Goal: Task Accomplishment & Management: Complete application form

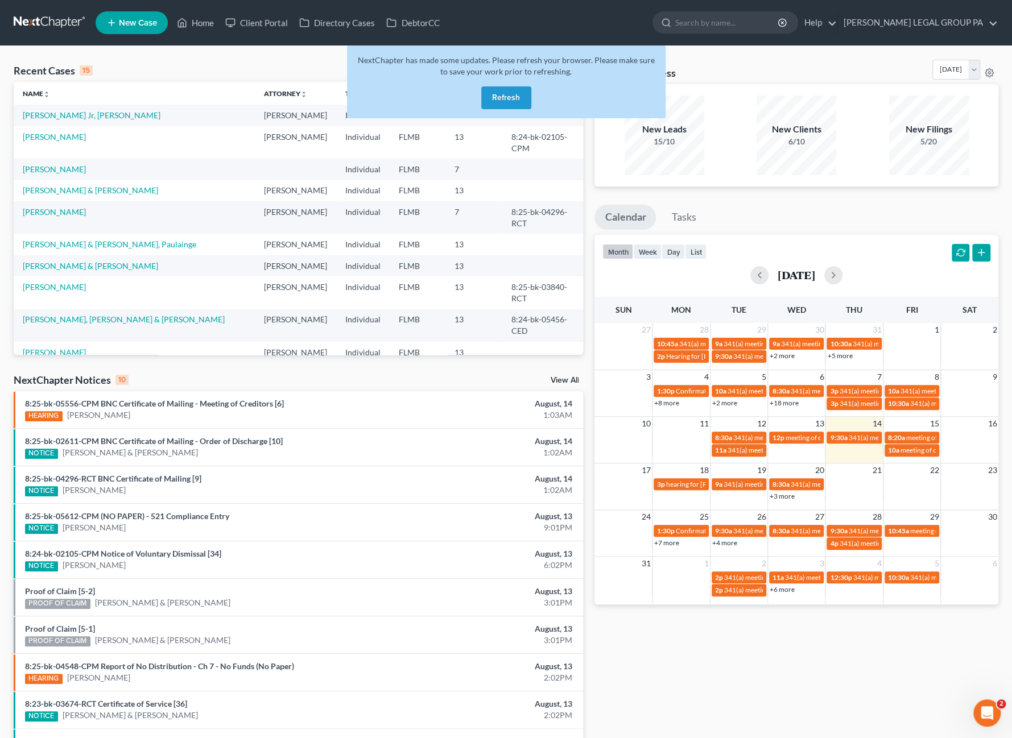
click at [495, 96] on button "Refresh" at bounding box center [506, 97] width 50 height 23
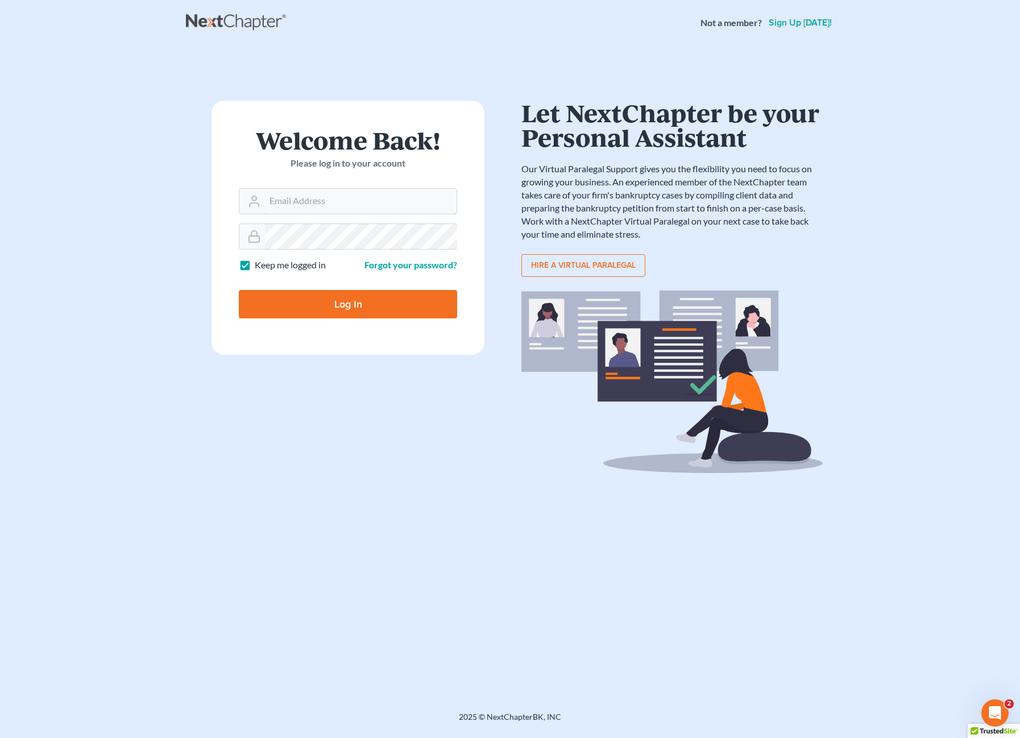
type input "Salvarado@wellerlegalgroup.com"
click at [317, 294] on input "Log In" at bounding box center [348, 304] width 218 height 28
type input "Thinking..."
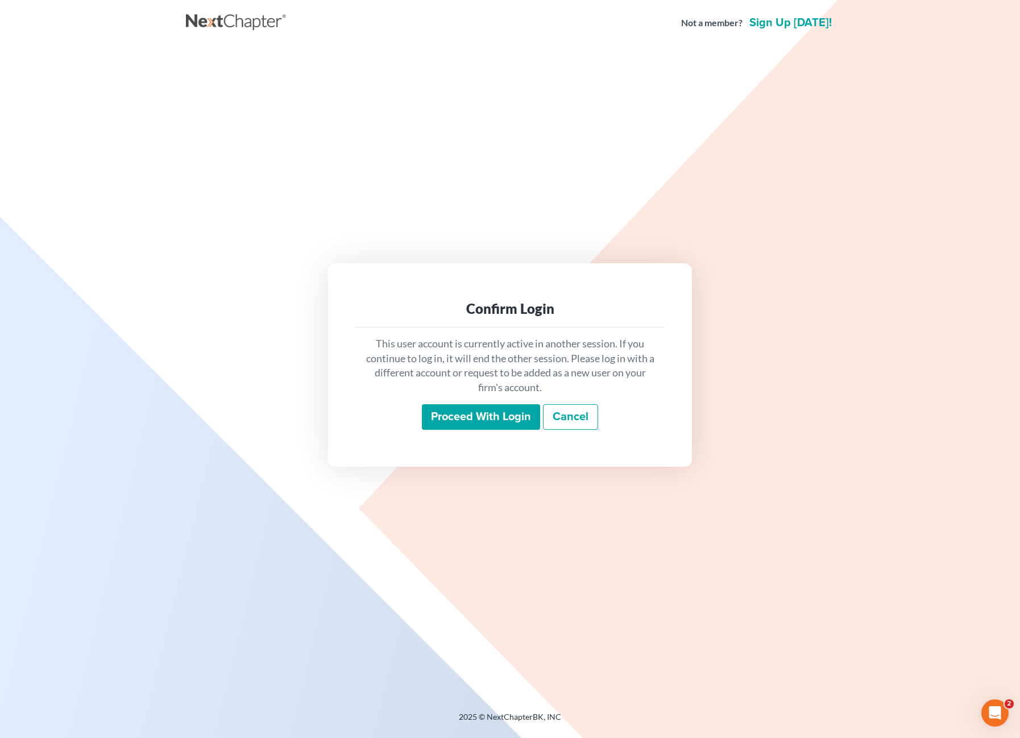
click at [461, 417] on input "Proceed with login" at bounding box center [481, 417] width 118 height 26
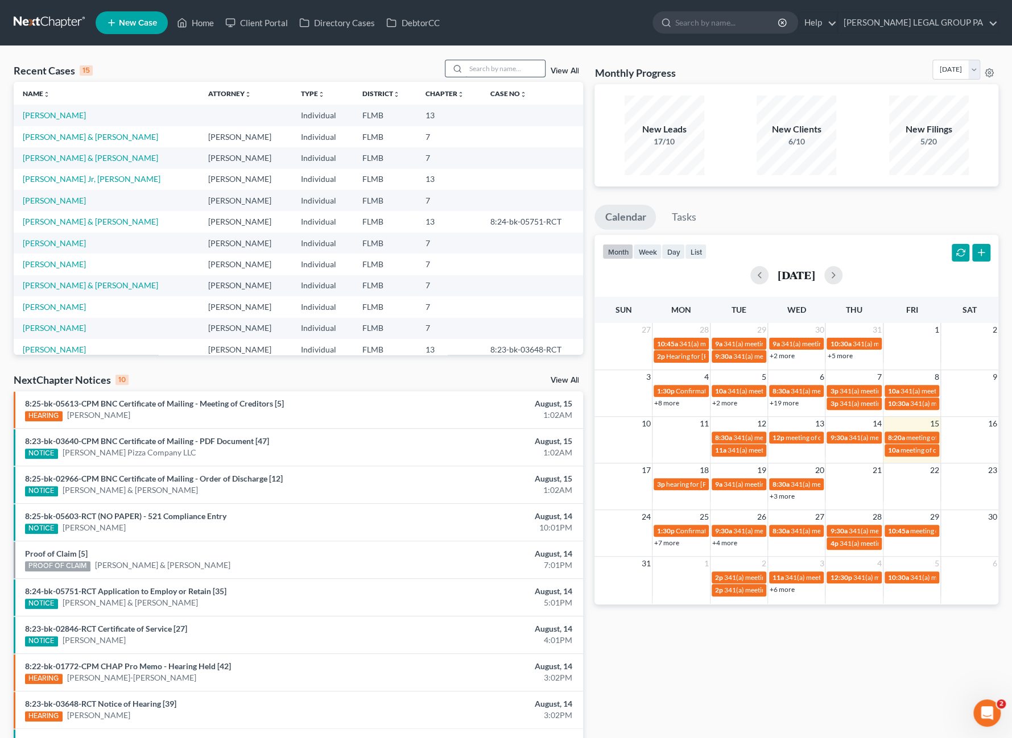
click at [470, 70] on input "search" at bounding box center [505, 68] width 80 height 16
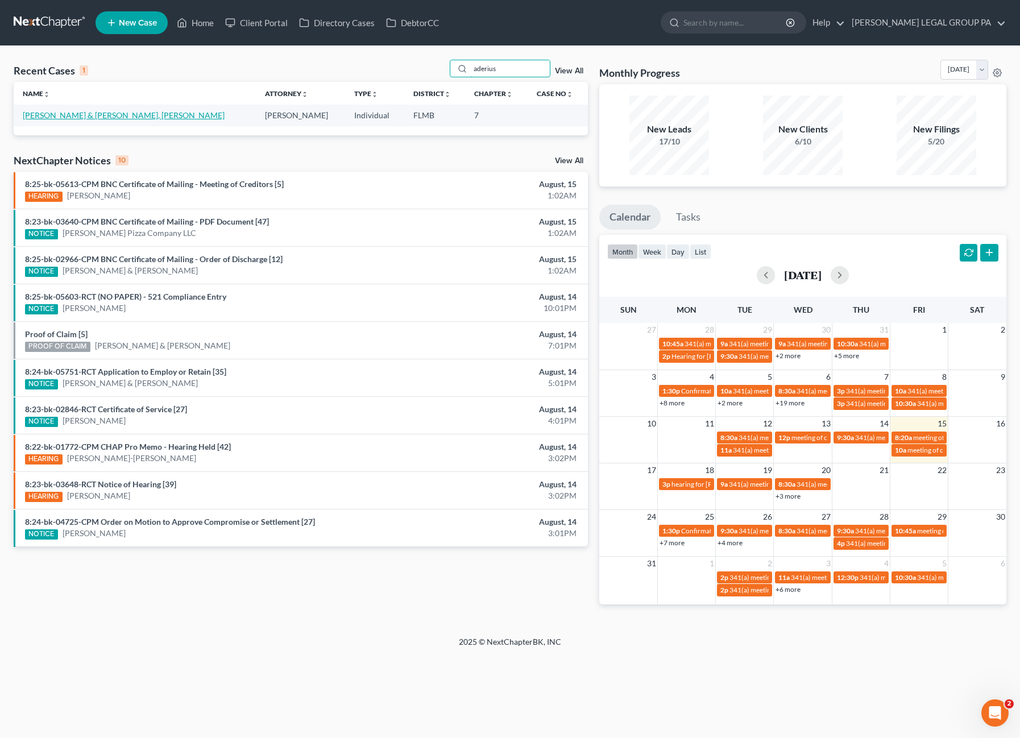
type input "aderius"
click at [71, 119] on link "Williams, Aderius & Tueres Williams, Lillianka" at bounding box center [124, 115] width 202 height 10
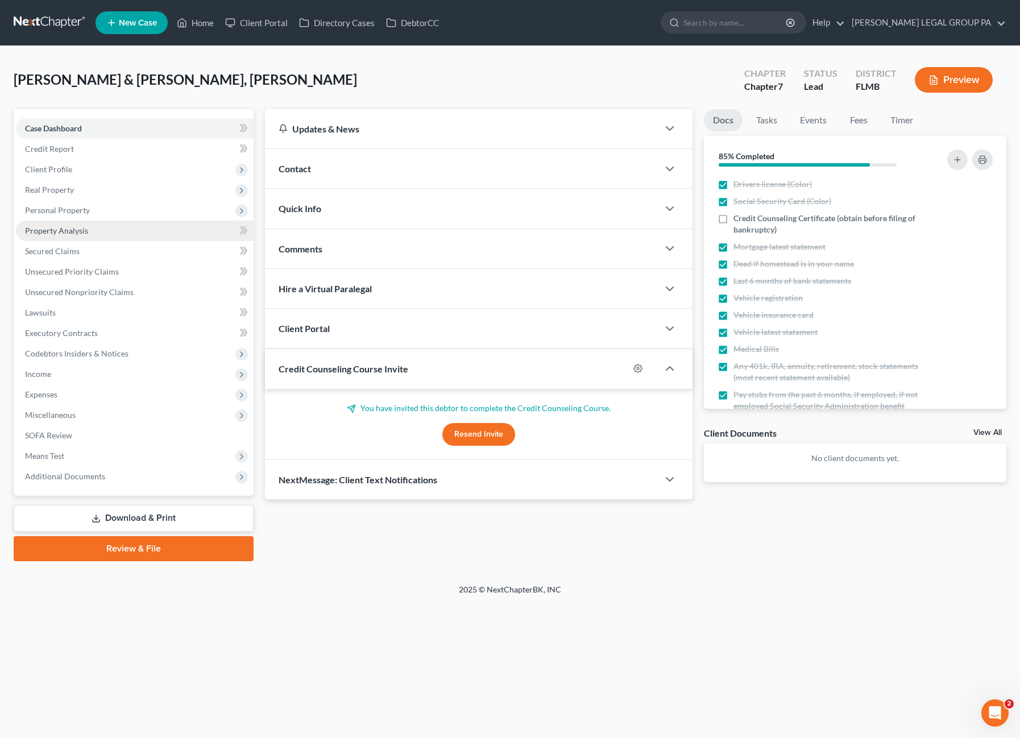
click at [85, 228] on span "Property Analysis" at bounding box center [56, 231] width 63 height 10
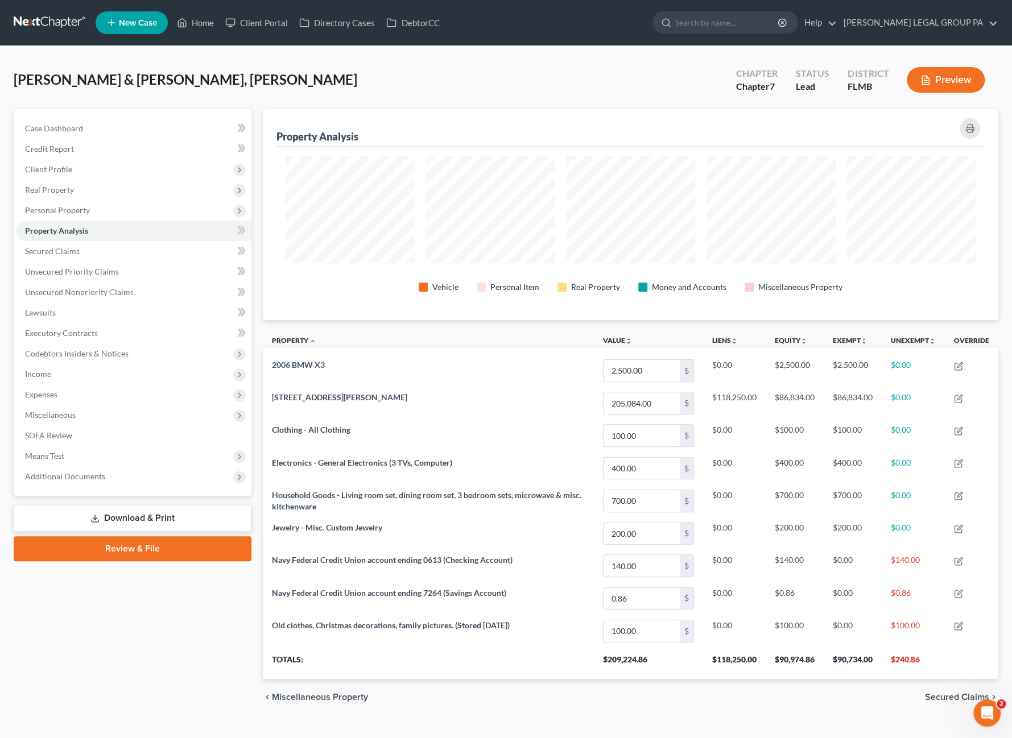
scroll to position [210, 735]
click at [46, 218] on span "Personal Property" at bounding box center [133, 210] width 235 height 20
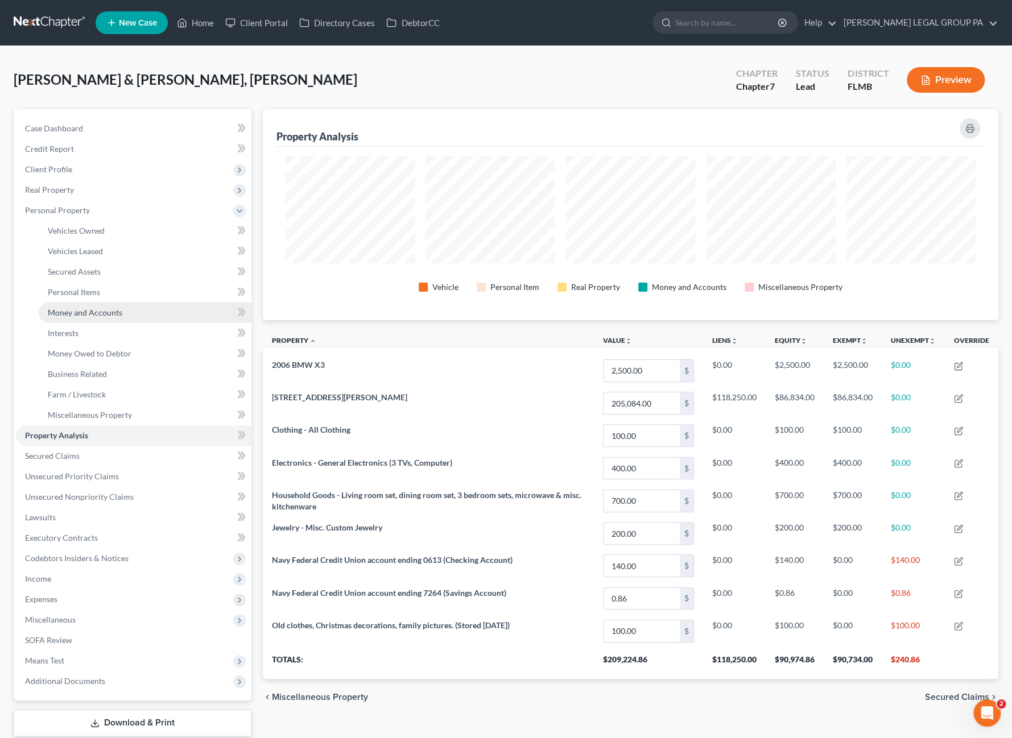
click at [84, 319] on link "Money and Accounts" at bounding box center [145, 313] width 213 height 20
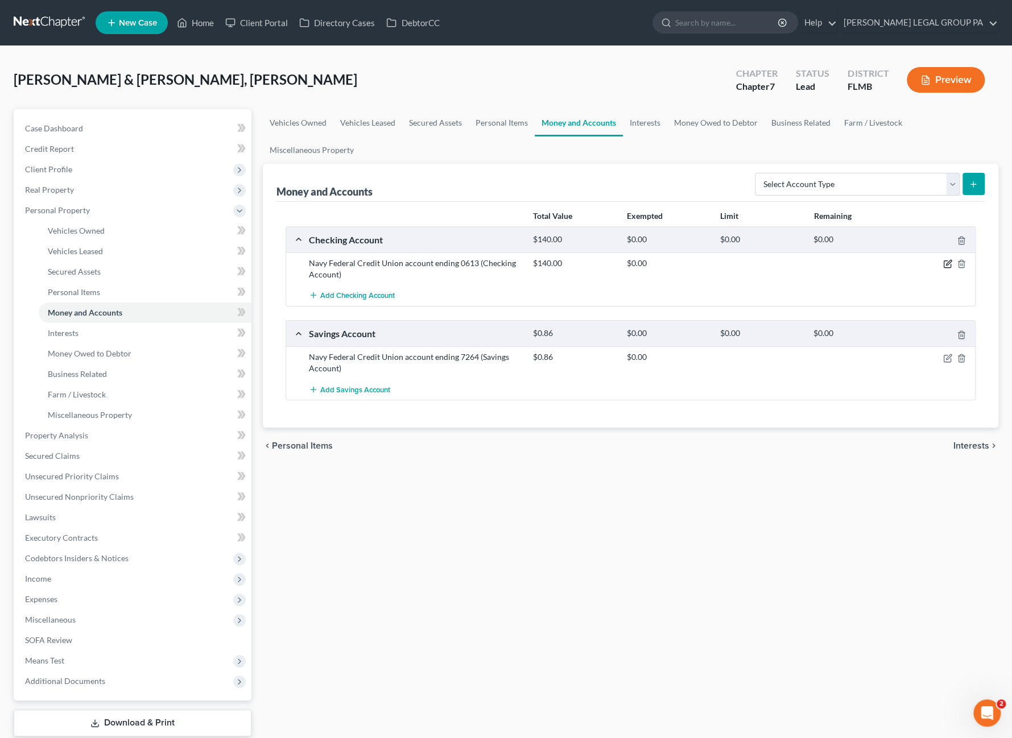
click at [949, 262] on icon "button" at bounding box center [948, 263] width 5 height 5
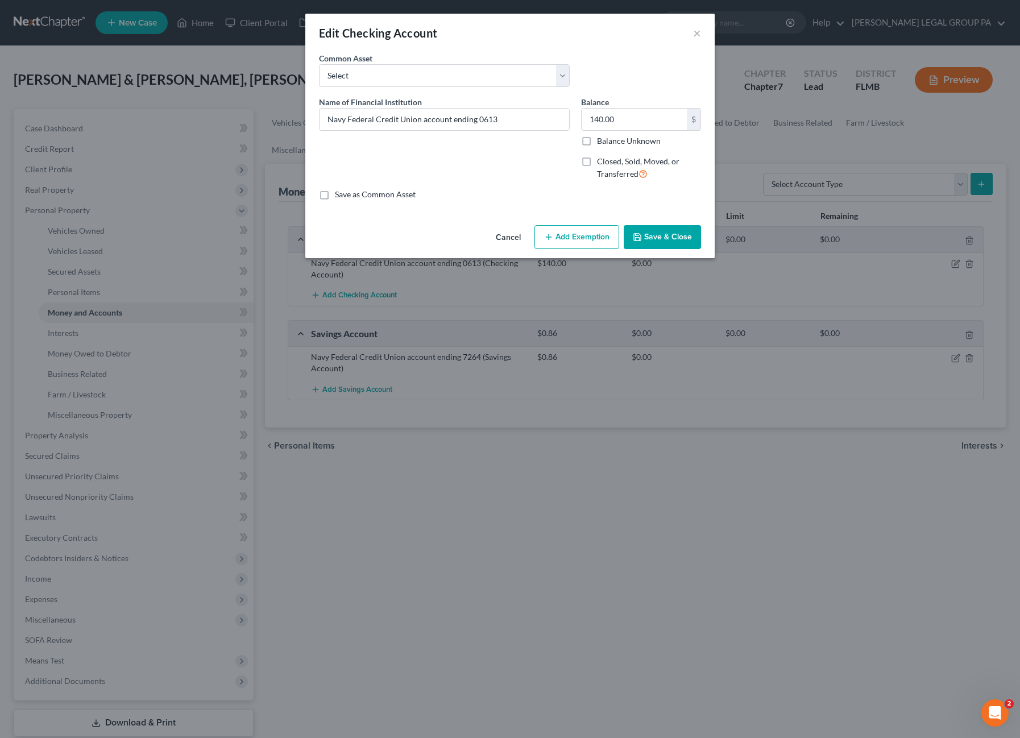
click at [562, 234] on button "Add Exemption" at bounding box center [577, 237] width 85 height 24
select select "2"
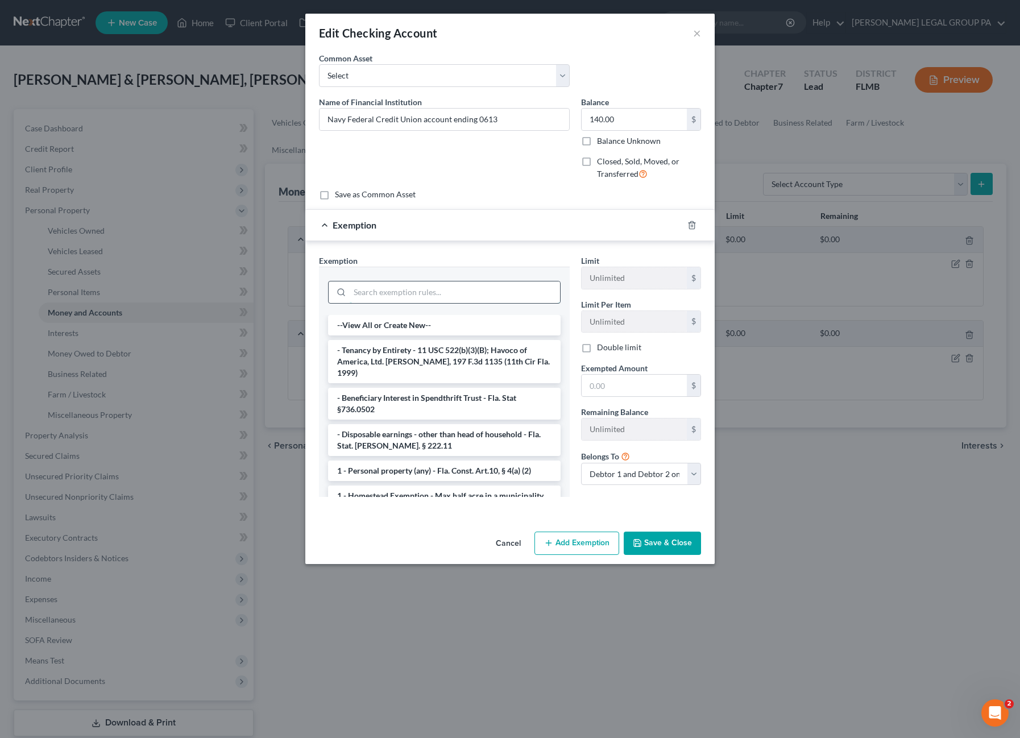
click at [367, 294] on input "search" at bounding box center [455, 293] width 210 height 22
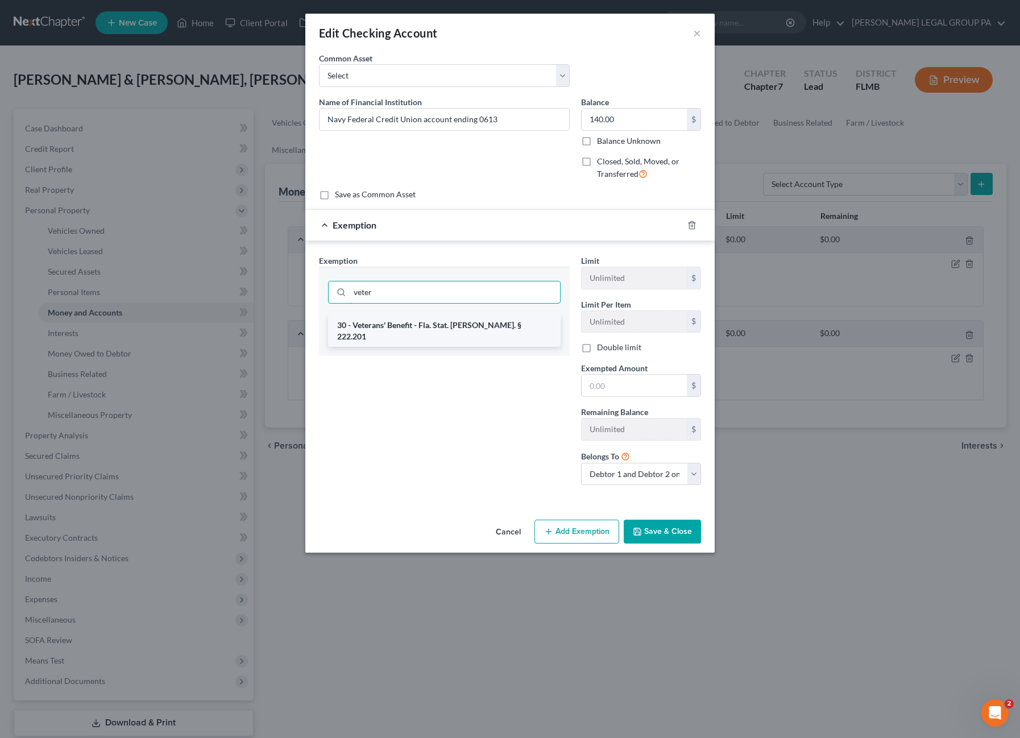
type input "veter"
click at [412, 319] on li "30 - Veterans' Benefit - Fla. Stat. Ann. § 222.201" at bounding box center [444, 331] width 233 height 32
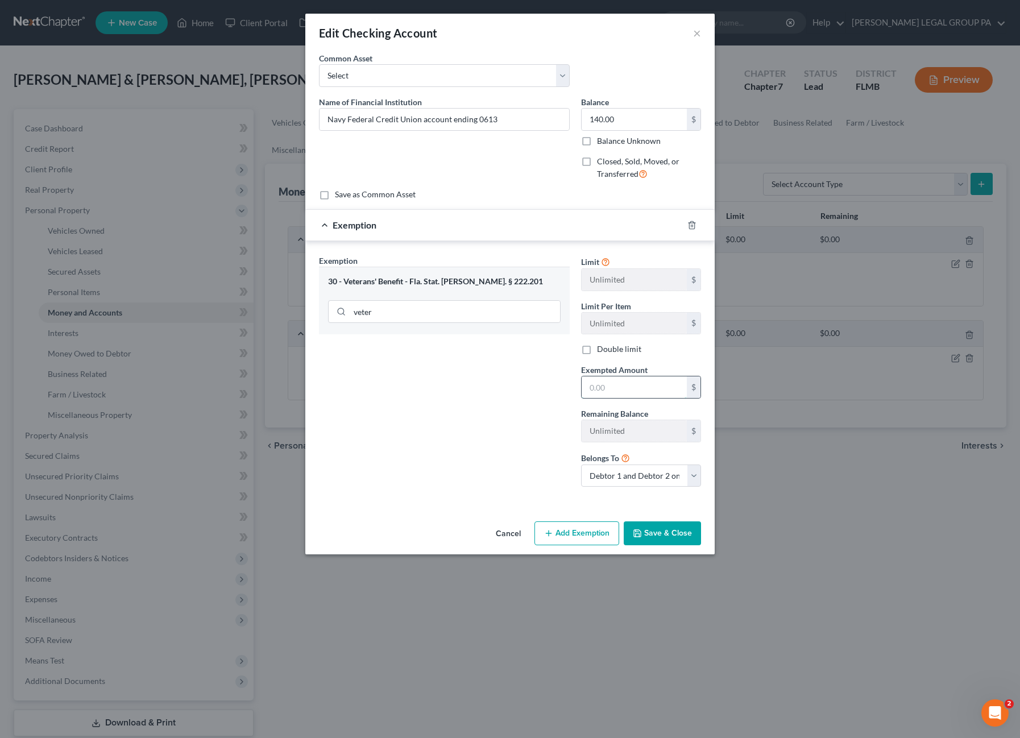
drag, startPoint x: 619, startPoint y: 378, endPoint x: 629, endPoint y: 379, distance: 9.7
click at [619, 378] on input "text" at bounding box center [634, 388] width 105 height 22
type input "140.00"
click at [659, 528] on button "Save & Close" at bounding box center [662, 534] width 77 height 24
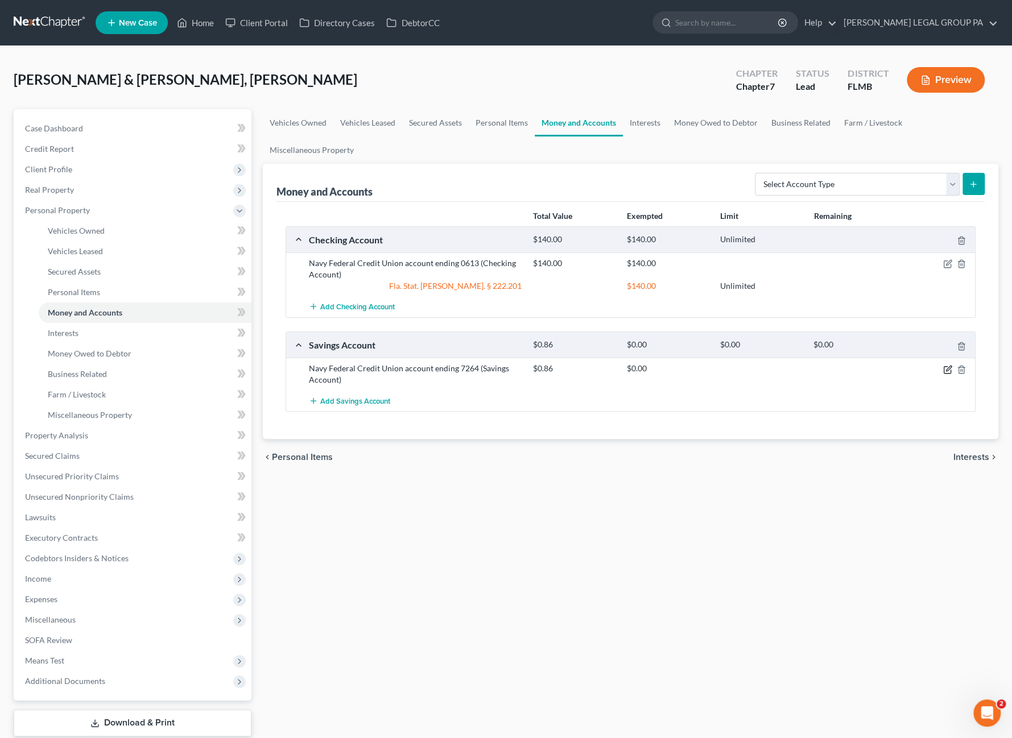
click at [947, 368] on icon "button" at bounding box center [948, 368] width 5 height 5
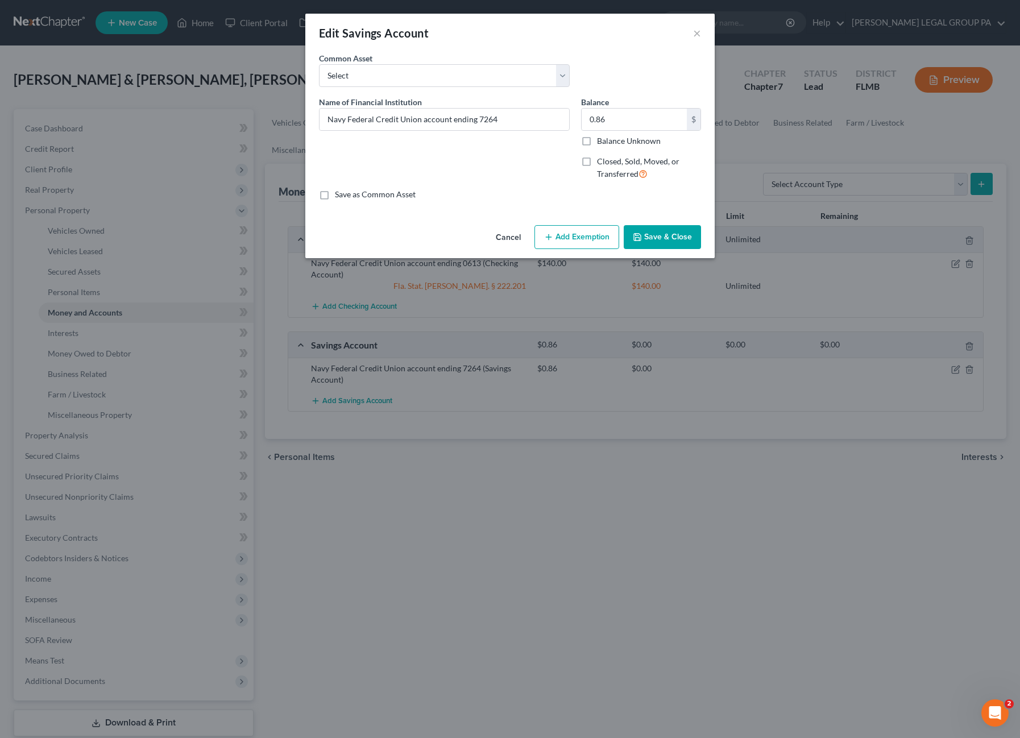
click at [587, 237] on button "Add Exemption" at bounding box center [577, 237] width 85 height 24
select select "2"
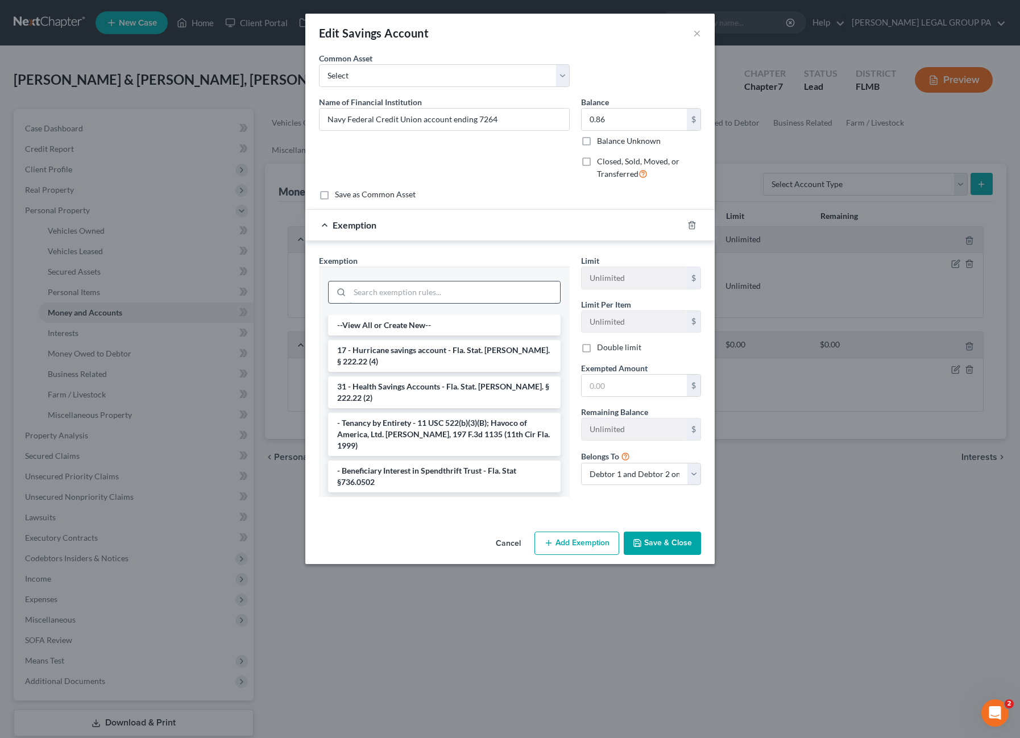
click at [377, 284] on input "search" at bounding box center [455, 293] width 210 height 22
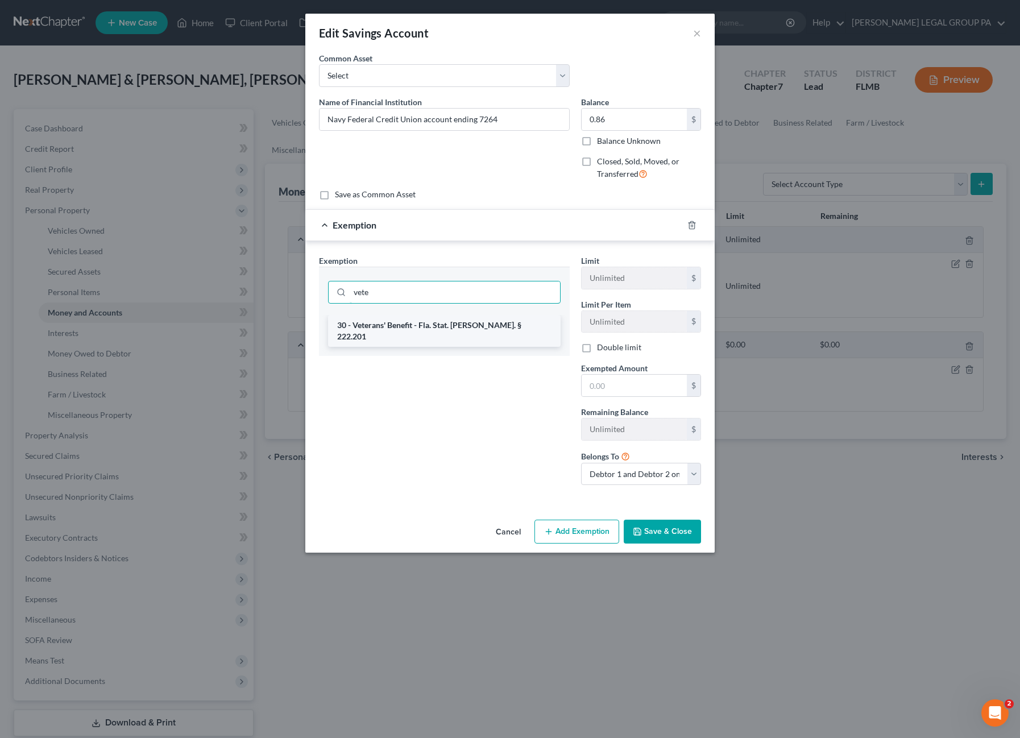
type input "vete"
click at [425, 325] on li "30 - Veterans' Benefit - Fla. Stat. Ann. § 222.201" at bounding box center [444, 331] width 233 height 32
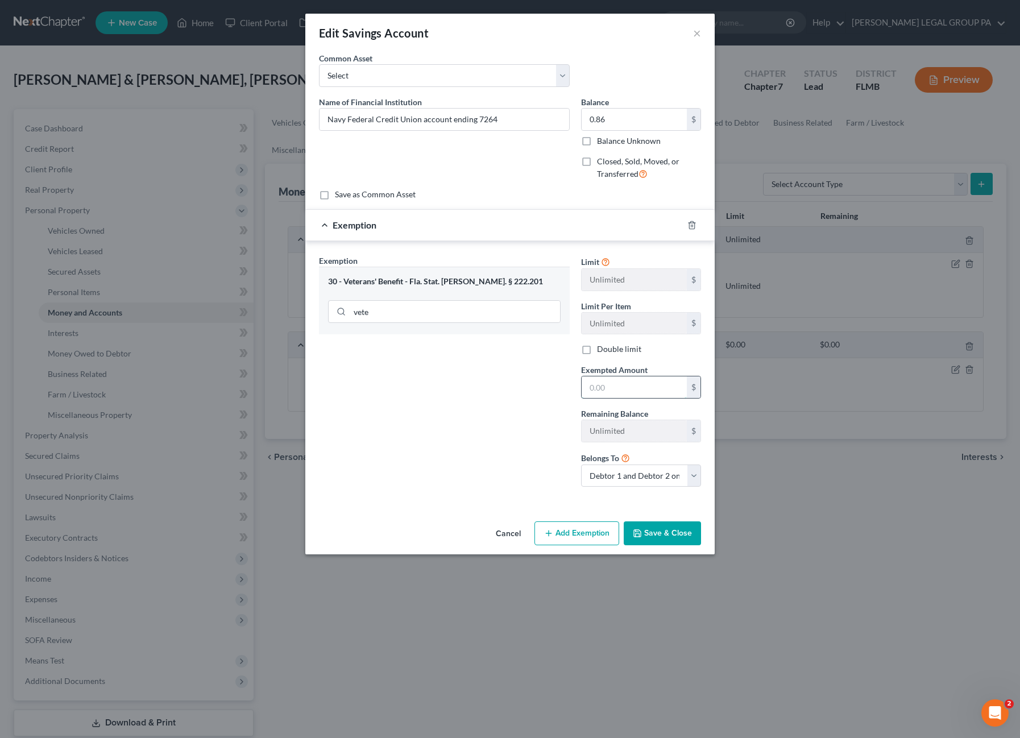
click at [617, 385] on input "text" at bounding box center [634, 388] width 105 height 22
type input "0.86"
click at [661, 541] on button "Save & Close" at bounding box center [662, 534] width 77 height 24
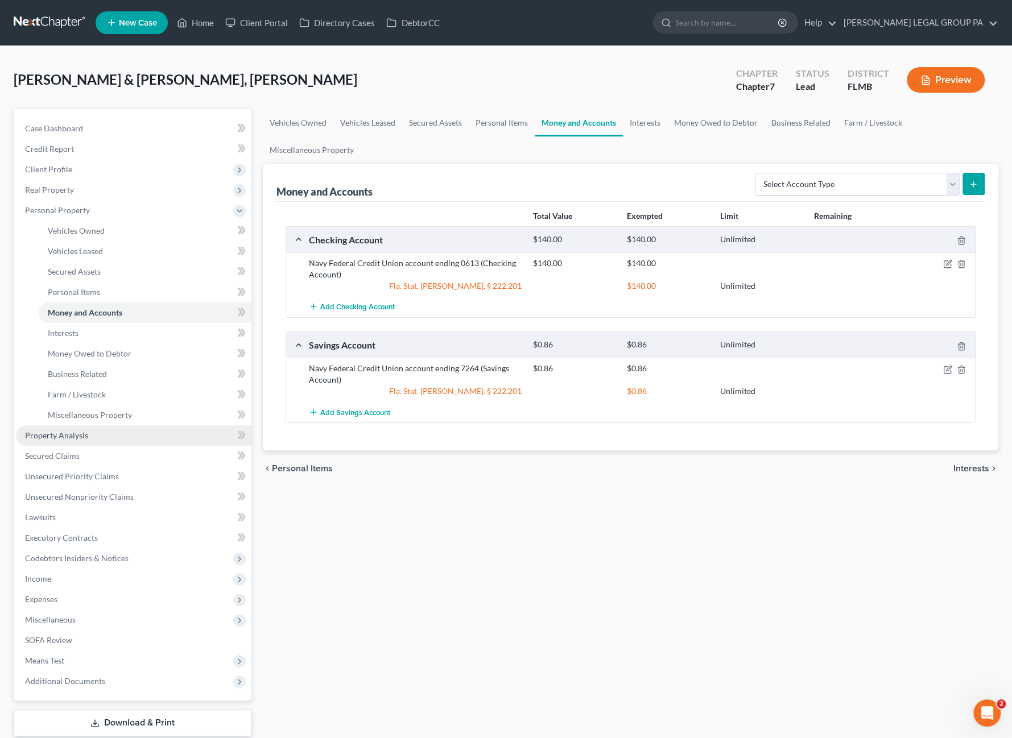
click at [66, 439] on span "Property Analysis" at bounding box center [56, 436] width 63 height 10
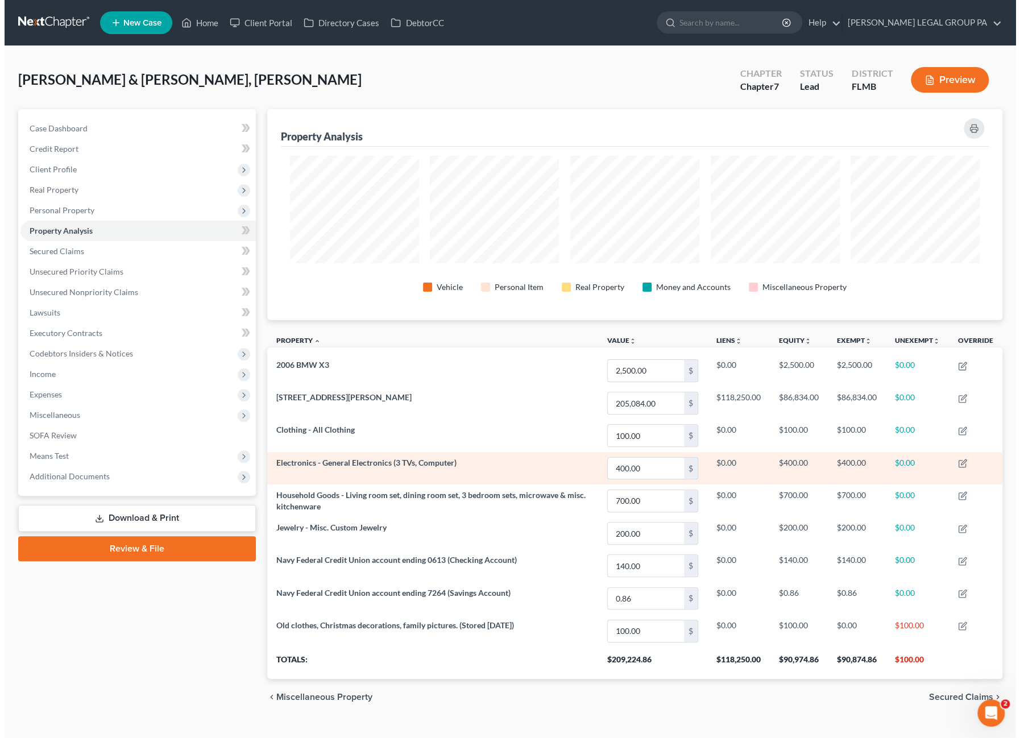
scroll to position [210, 735]
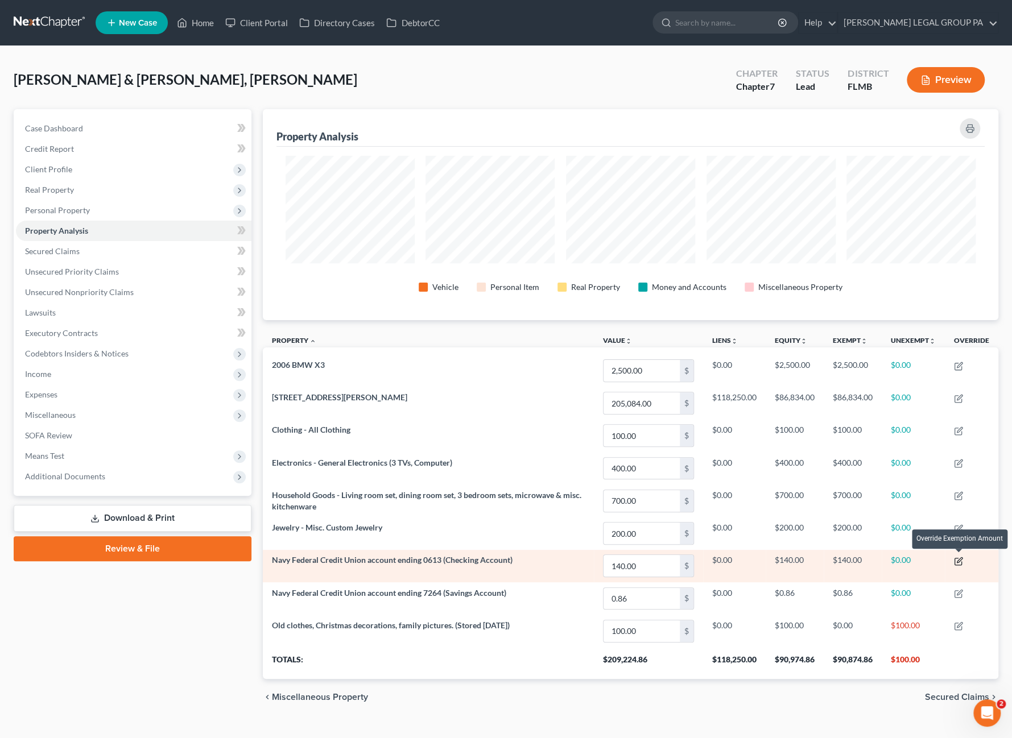
click at [958, 558] on icon "button" at bounding box center [958, 561] width 9 height 9
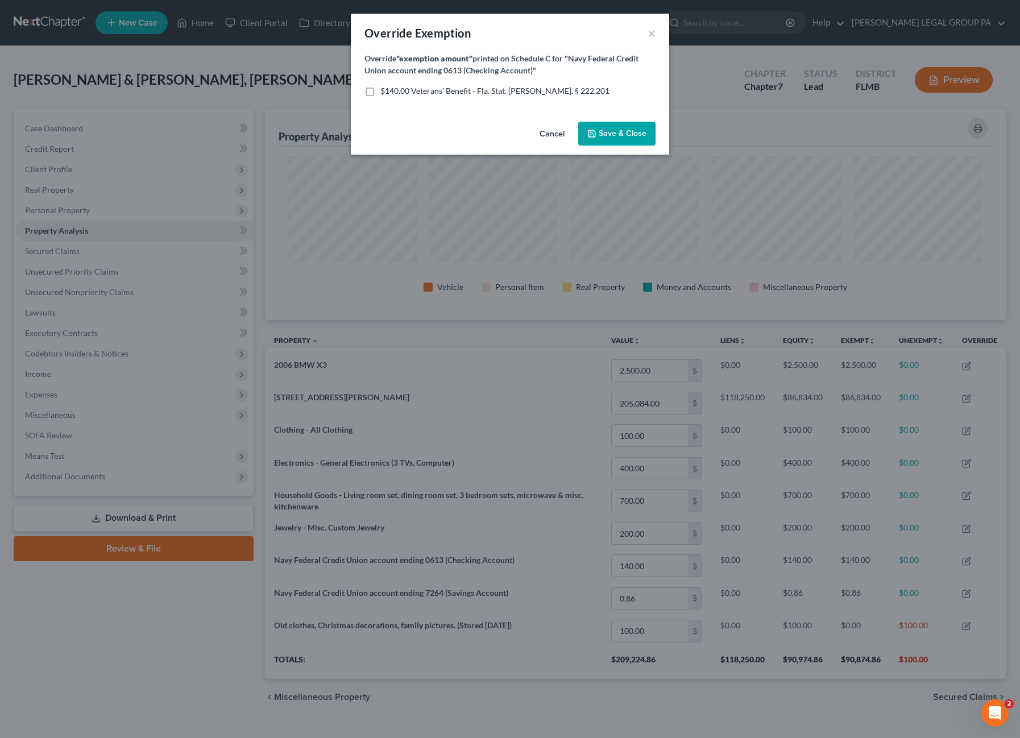
scroll to position [0, 0]
click at [381, 93] on label "$140.00 Veterans' Benefit - Fla. Stat. Ann. § 222.201" at bounding box center [495, 90] width 229 height 11
click at [385, 93] on input "$140.00 Veterans' Benefit - Fla. Stat. Ann. § 222.201" at bounding box center [388, 88] width 7 height 7
checkbox input "true"
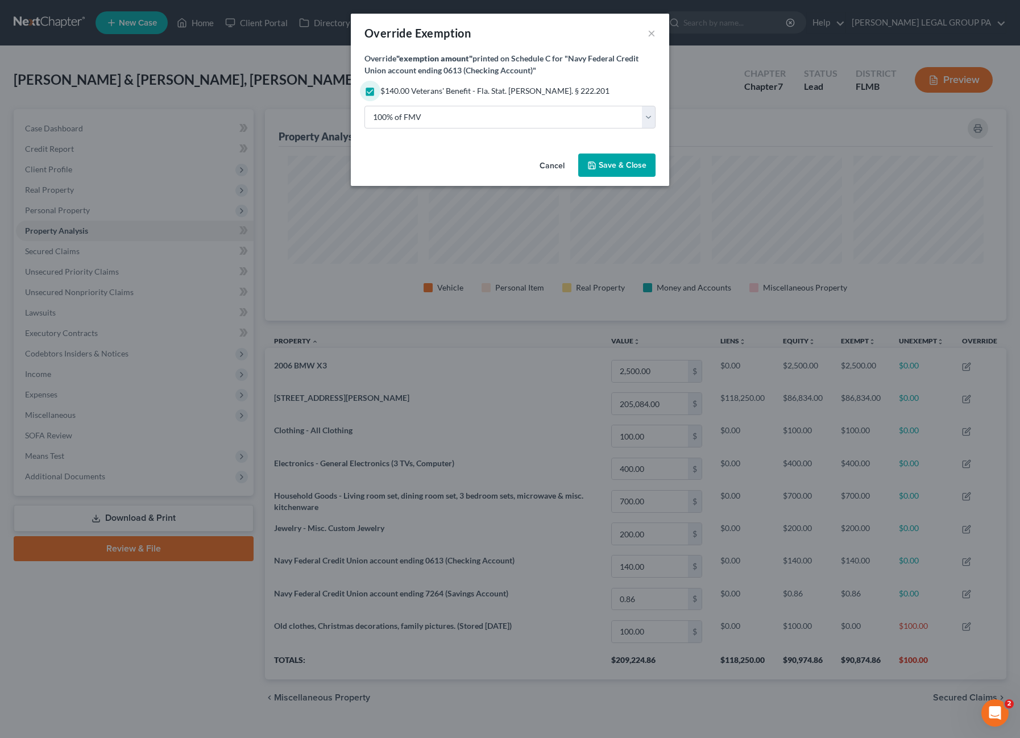
click at [621, 168] on span "Save & Close" at bounding box center [623, 165] width 48 height 10
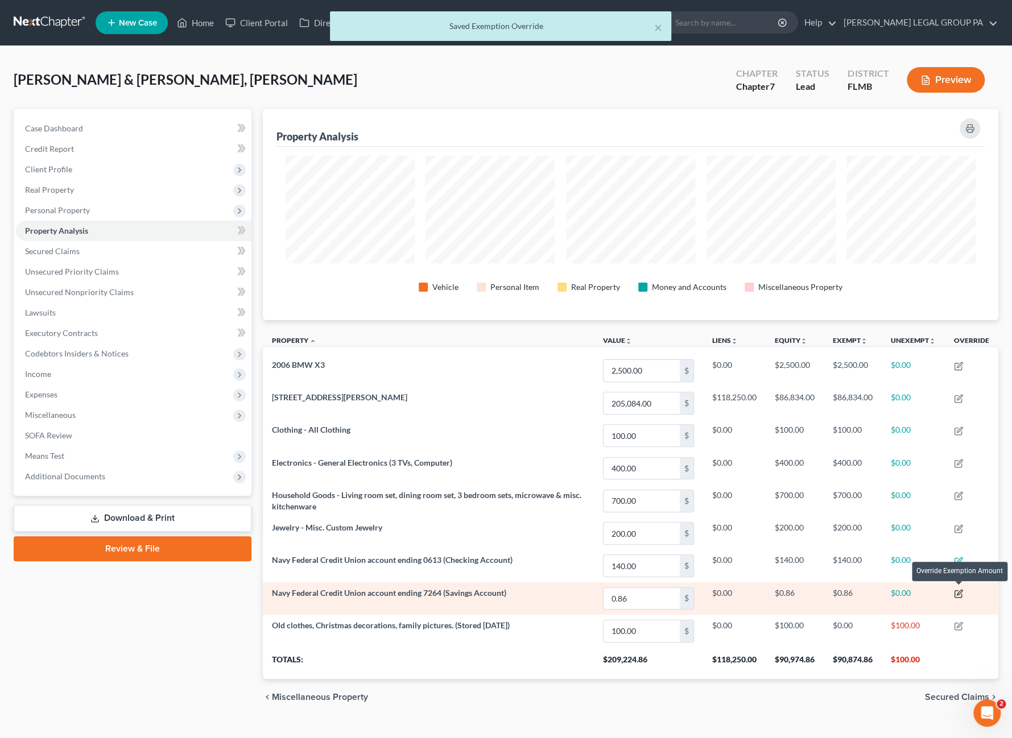
click at [955, 591] on icon "button" at bounding box center [957, 594] width 7 height 7
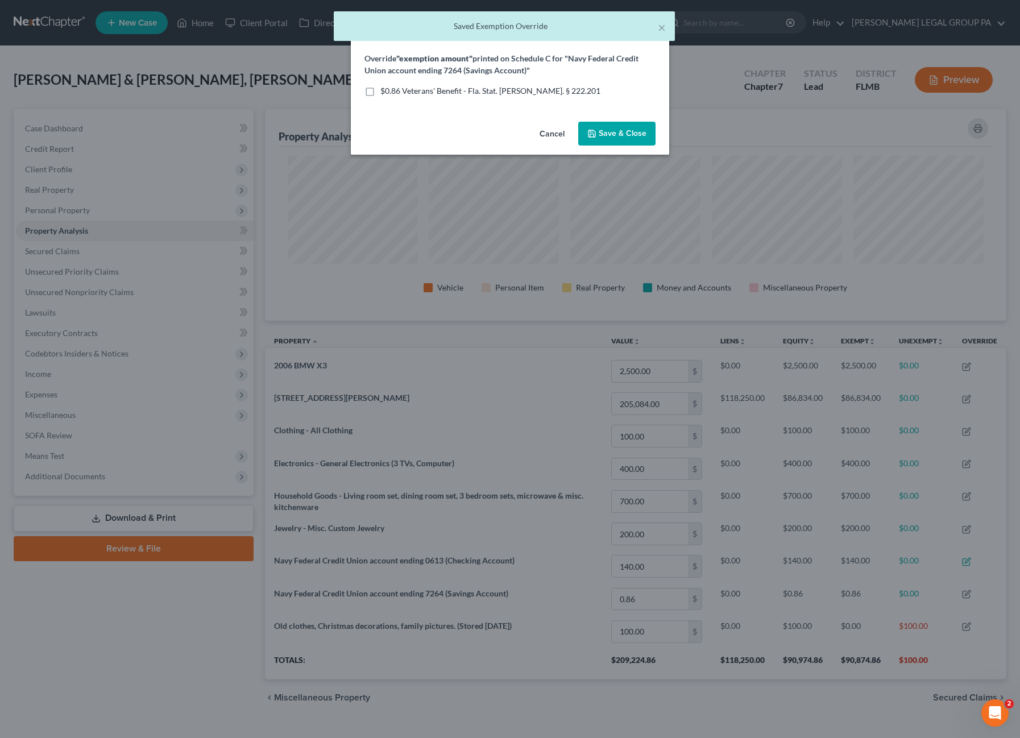
click at [381, 93] on label "$0.86 Veterans' Benefit - Fla. Stat. Ann. § 222.201" at bounding box center [491, 90] width 220 height 11
click at [385, 93] on input "$0.86 Veterans' Benefit - Fla. Stat. Ann. § 222.201" at bounding box center [388, 88] width 7 height 7
checkbox input "true"
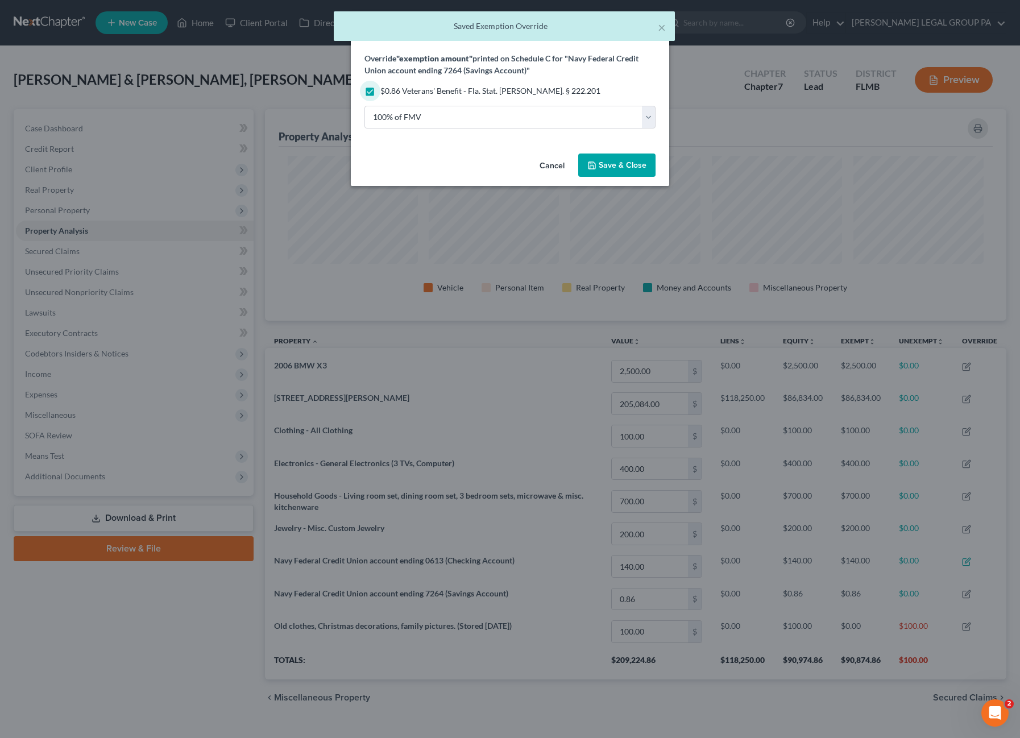
click at [600, 158] on button "Save & Close" at bounding box center [616, 166] width 77 height 24
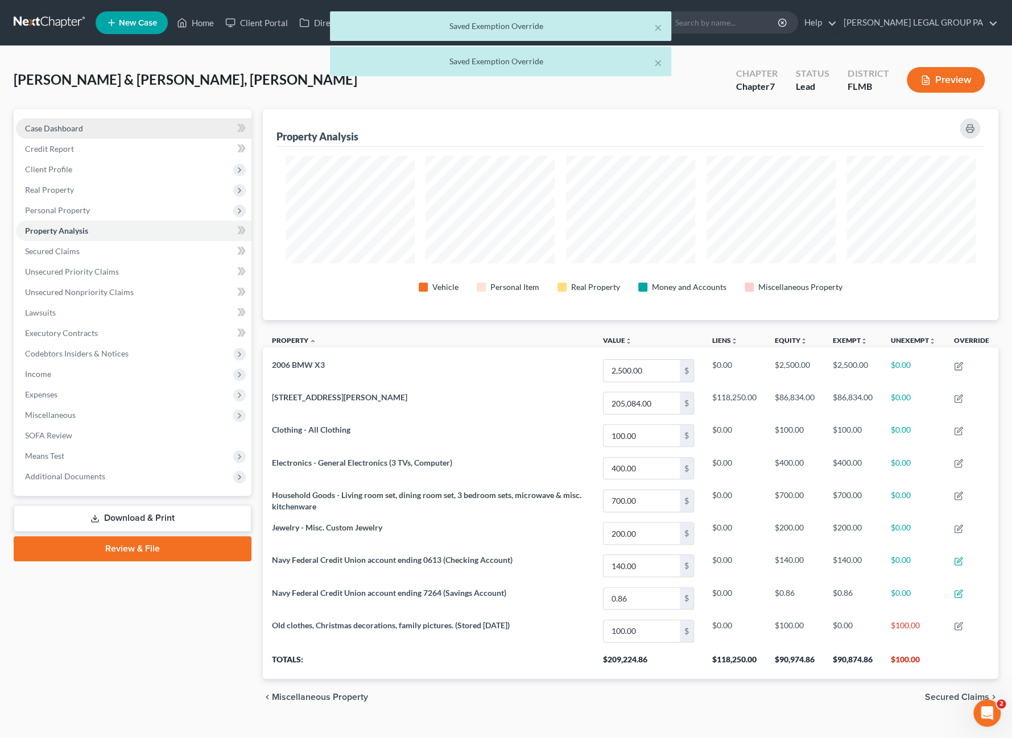
click at [81, 123] on span "Case Dashboard" at bounding box center [54, 128] width 58 height 10
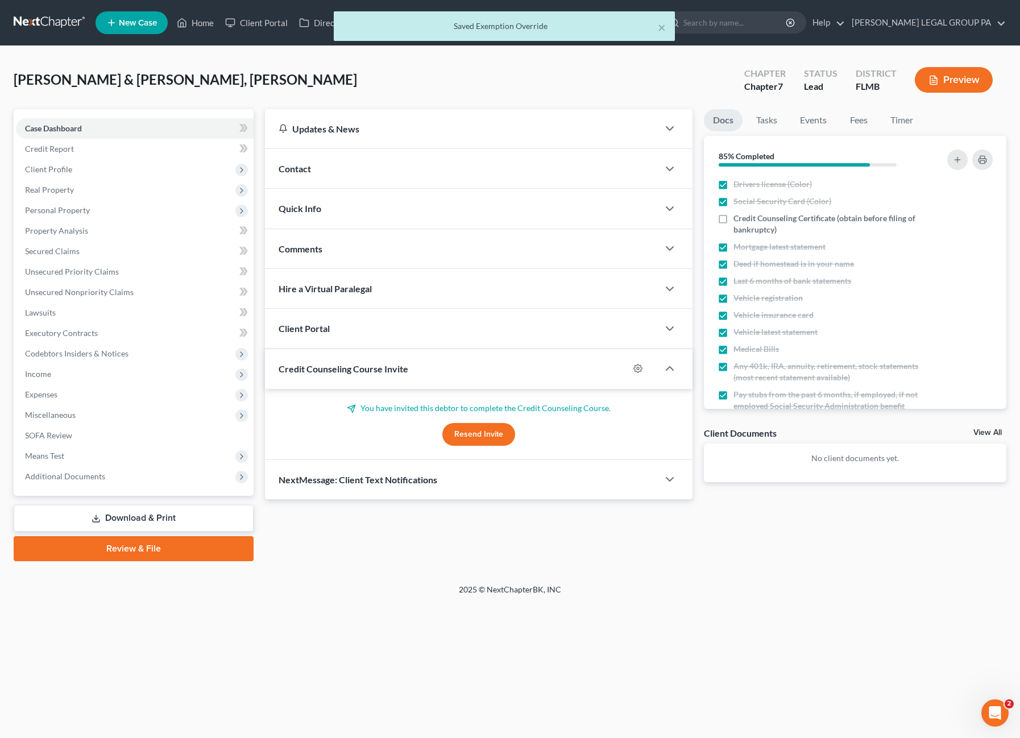
click at [124, 548] on link "Review & File" at bounding box center [134, 548] width 240 height 25
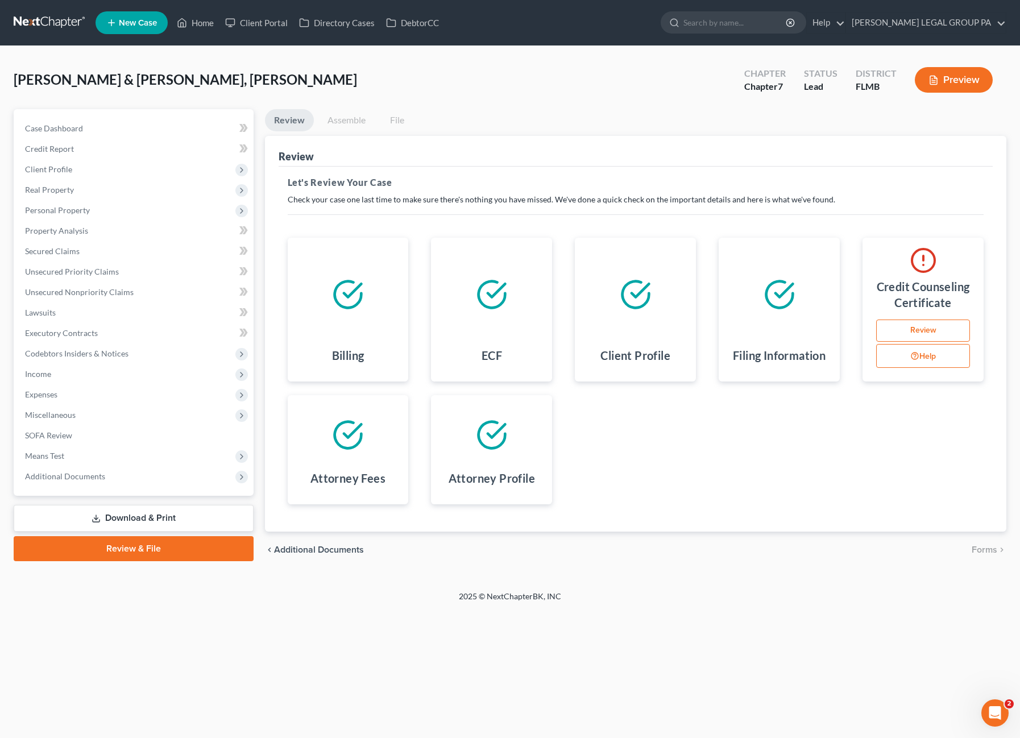
click at [917, 333] on link "Review" at bounding box center [924, 331] width 94 height 23
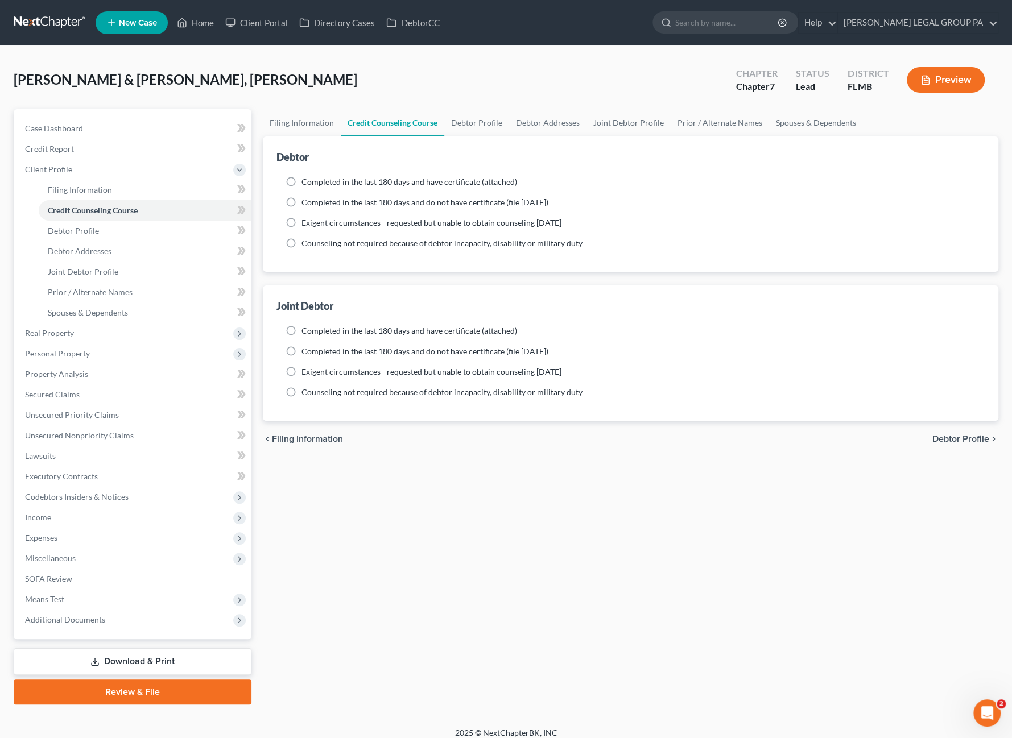
click at [301, 179] on label "Completed in the last 180 days and have certificate (attached)" at bounding box center [409, 181] width 216 height 11
click at [306, 179] on input "Completed in the last 180 days and have certificate (attached)" at bounding box center [309, 179] width 7 height 7
radio input "true"
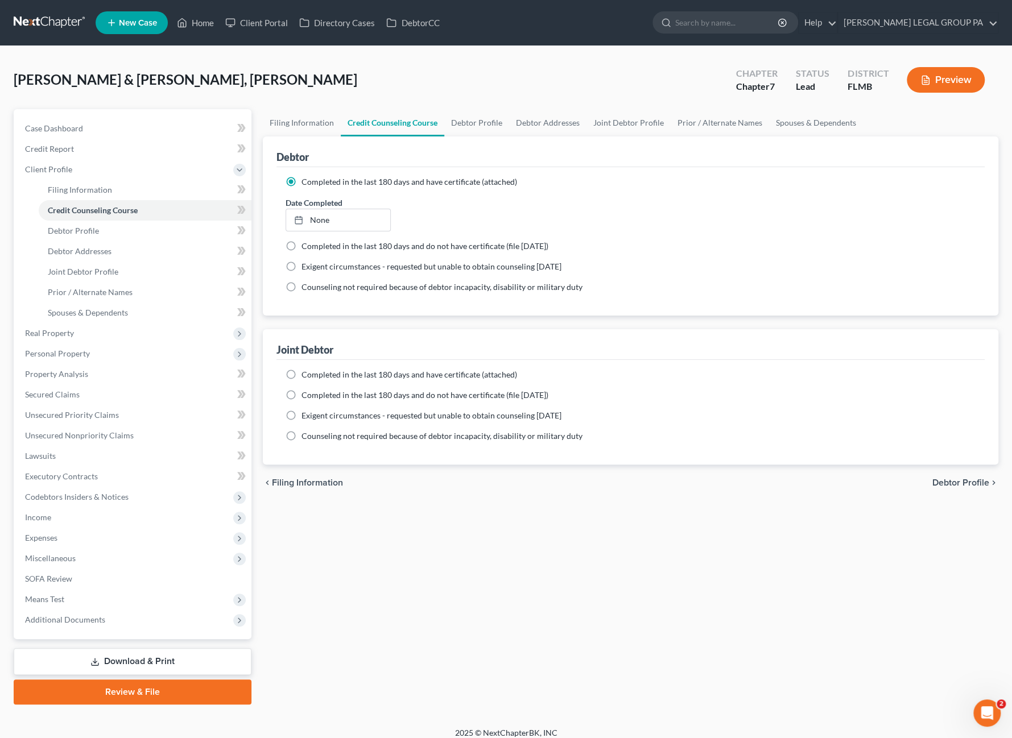
click at [301, 371] on label "Completed in the last 180 days and have certificate (attached)" at bounding box center [409, 374] width 216 height 11
click at [306, 371] on input "Completed in the last 180 days and have certificate (attached)" at bounding box center [309, 372] width 7 height 7
radio input "true"
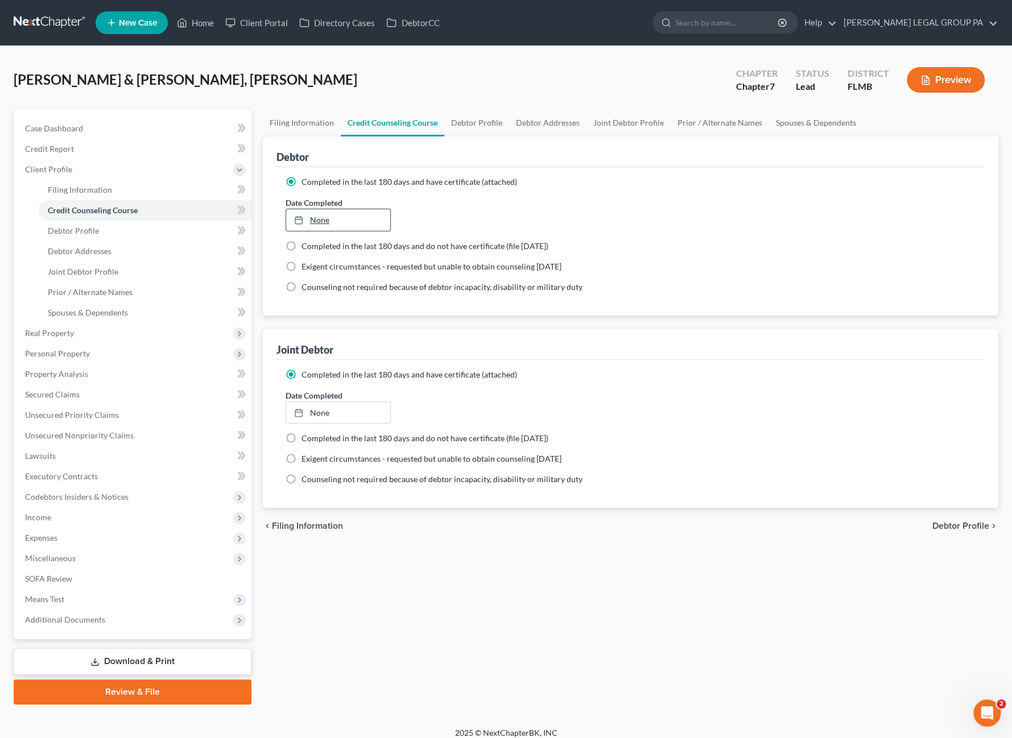
type input "8/15/2025"
click at [338, 213] on link "None" at bounding box center [338, 220] width 105 height 22
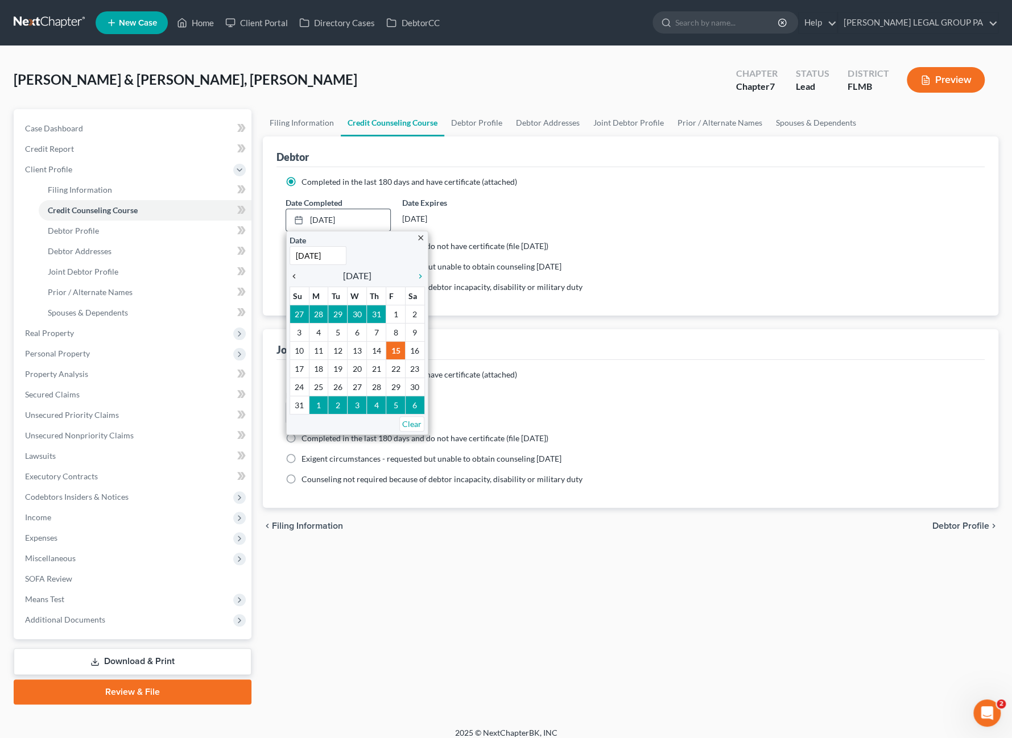
click at [299, 276] on icon "chevron_left" at bounding box center [297, 276] width 15 height 9
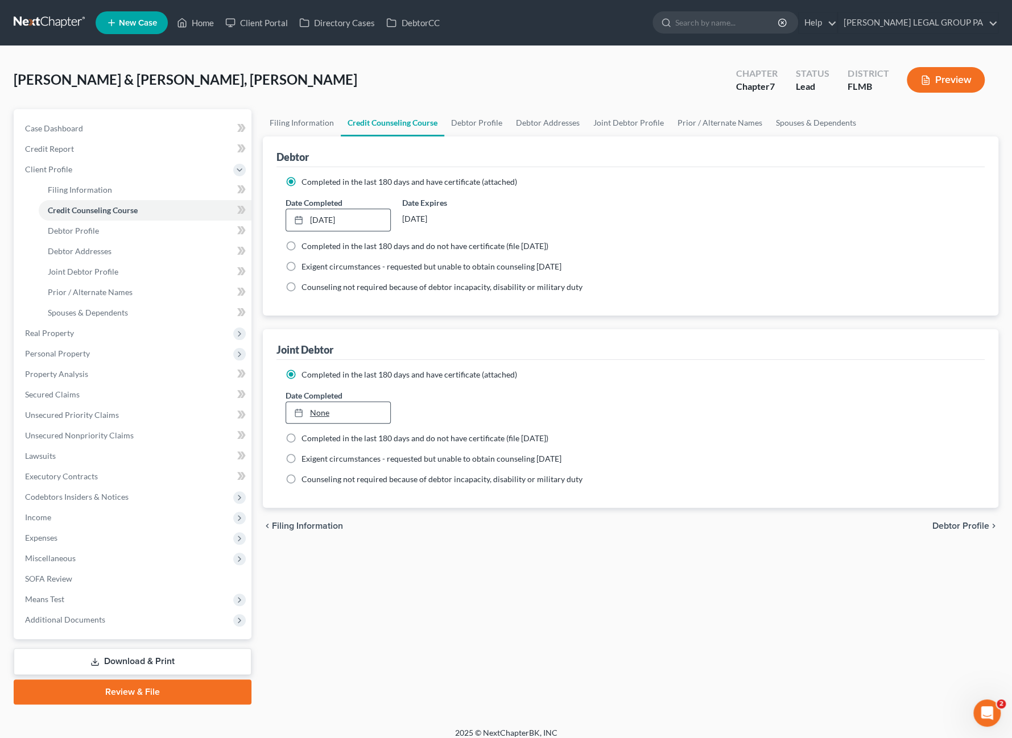
type input "8/15/2025"
click at [317, 408] on link "None" at bounding box center [338, 413] width 105 height 22
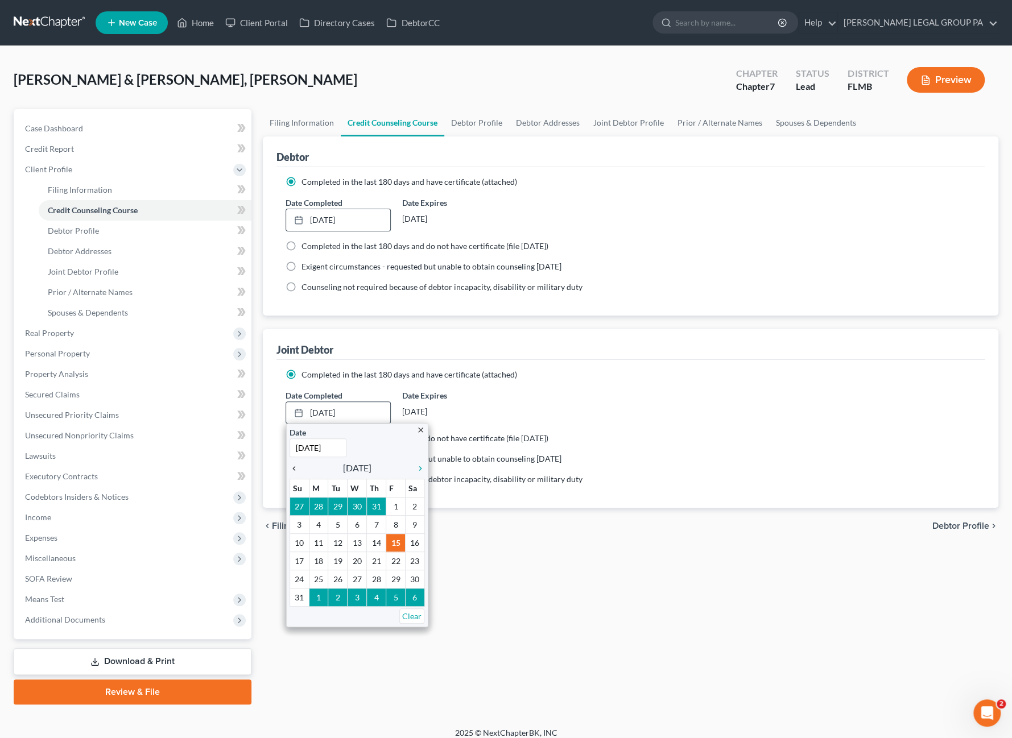
click at [294, 465] on icon "chevron_left" at bounding box center [297, 468] width 15 height 9
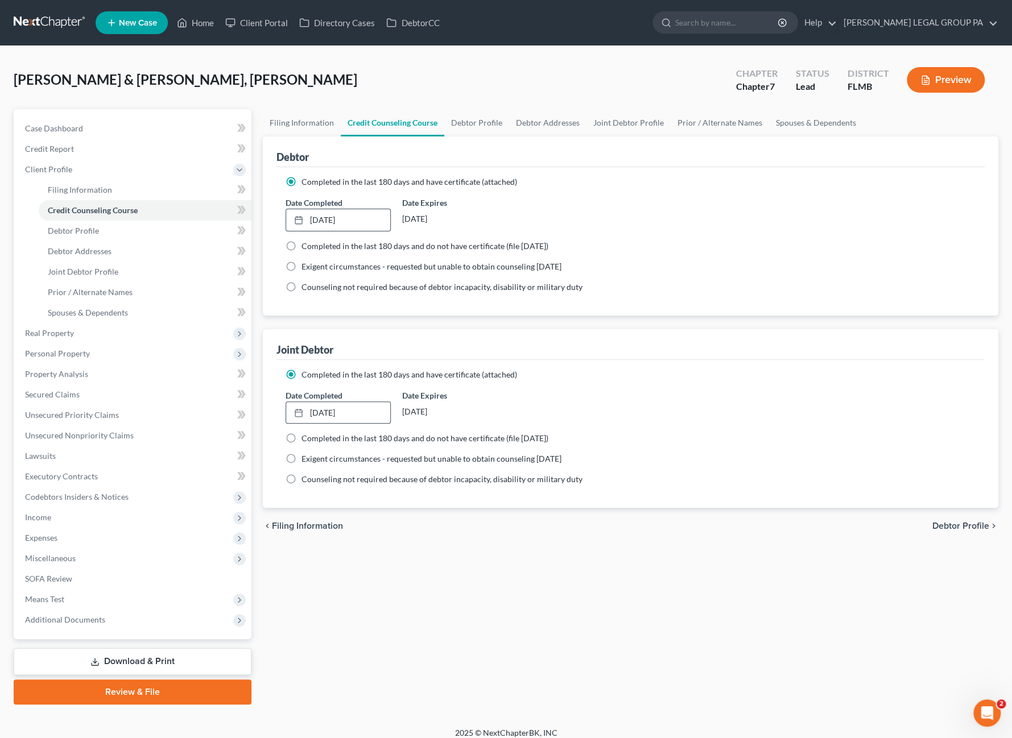
drag, startPoint x: 406, startPoint y: 547, endPoint x: 405, endPoint y: 541, distance: 5.8
click at [406, 547] on div "Filing Information Credit Counseling Course Debtor Profile Debtor Addresses Joi…" at bounding box center [630, 407] width 747 height 596
click at [47, 129] on span "Case Dashboard" at bounding box center [54, 128] width 58 height 10
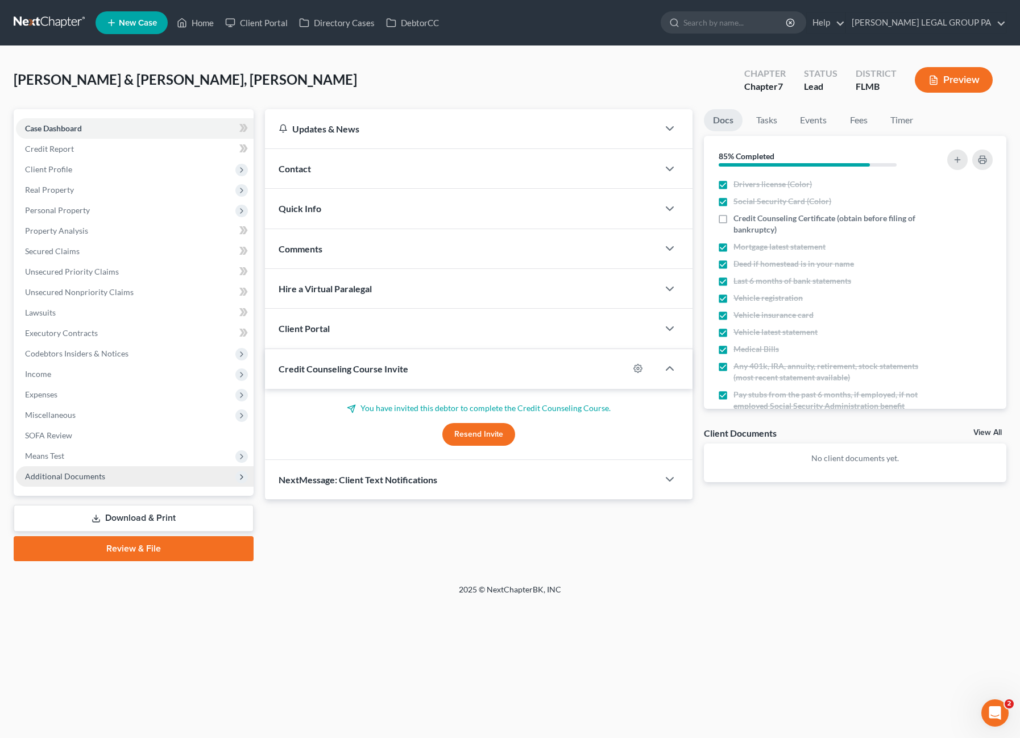
click at [95, 472] on span "Additional Documents" at bounding box center [65, 477] width 80 height 10
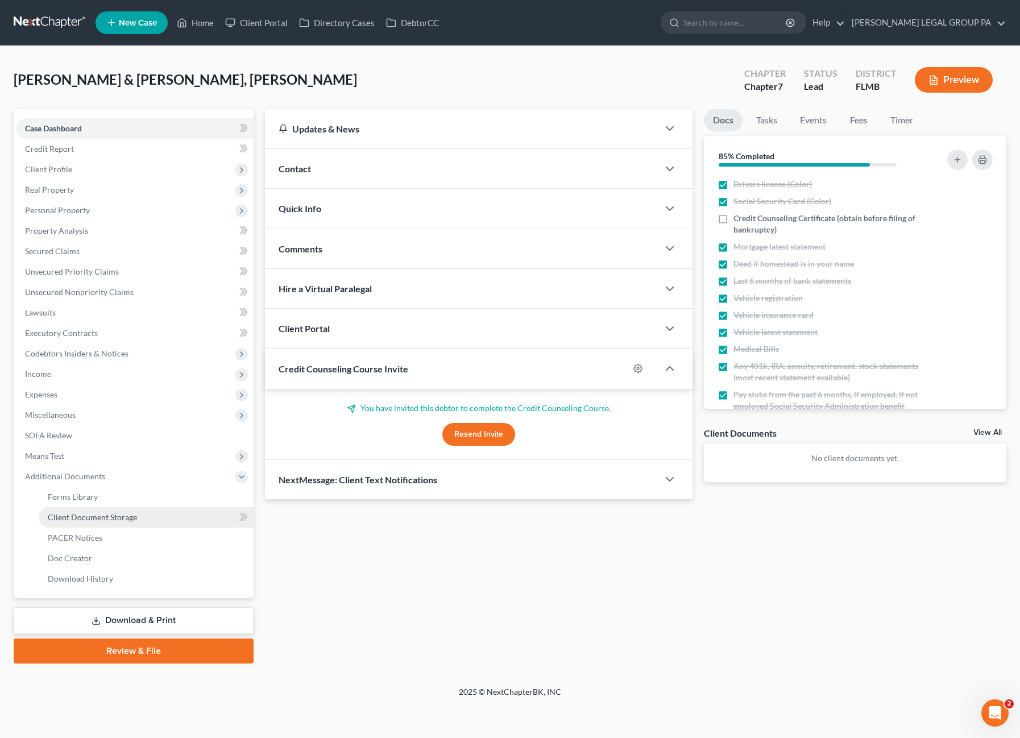
click at [94, 514] on span "Client Document Storage" at bounding box center [92, 517] width 89 height 10
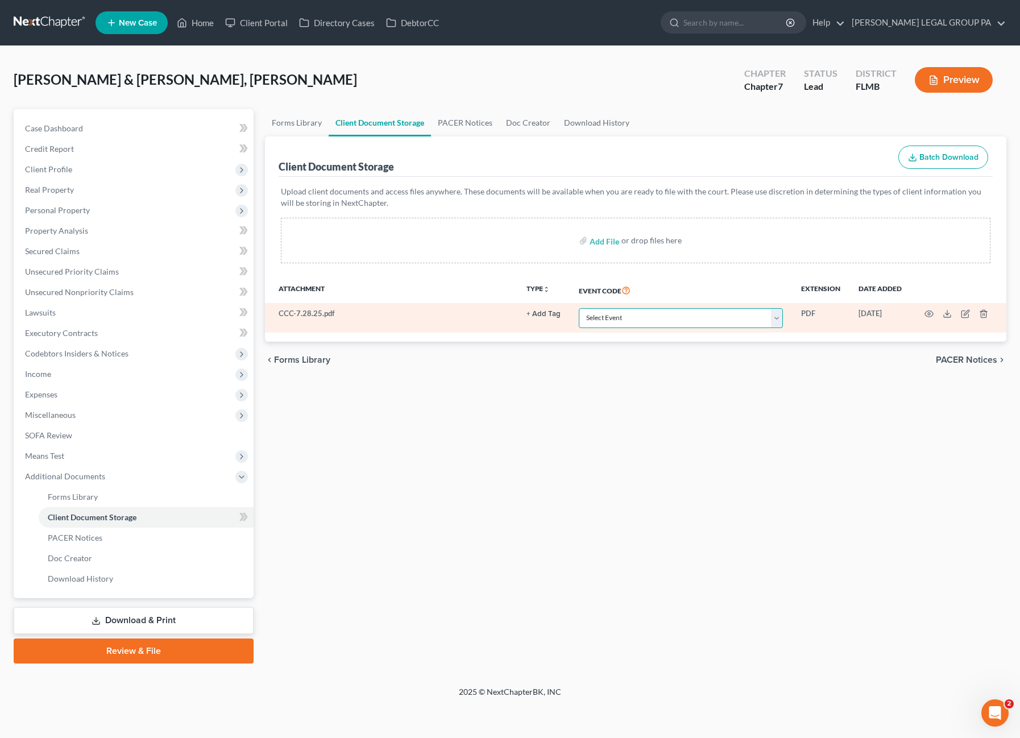
click at [673, 311] on select "Select Event 20 Largest Unsecured Creditors Amended Chapter 13 Plan Amended Cre…" at bounding box center [681, 318] width 204 height 20
select select "9"
click at [580, 308] on select "Select Event 20 Largest Unsecured Creditors Amended Chapter 13 Plan Amended Cre…" at bounding box center [681, 318] width 204 height 20
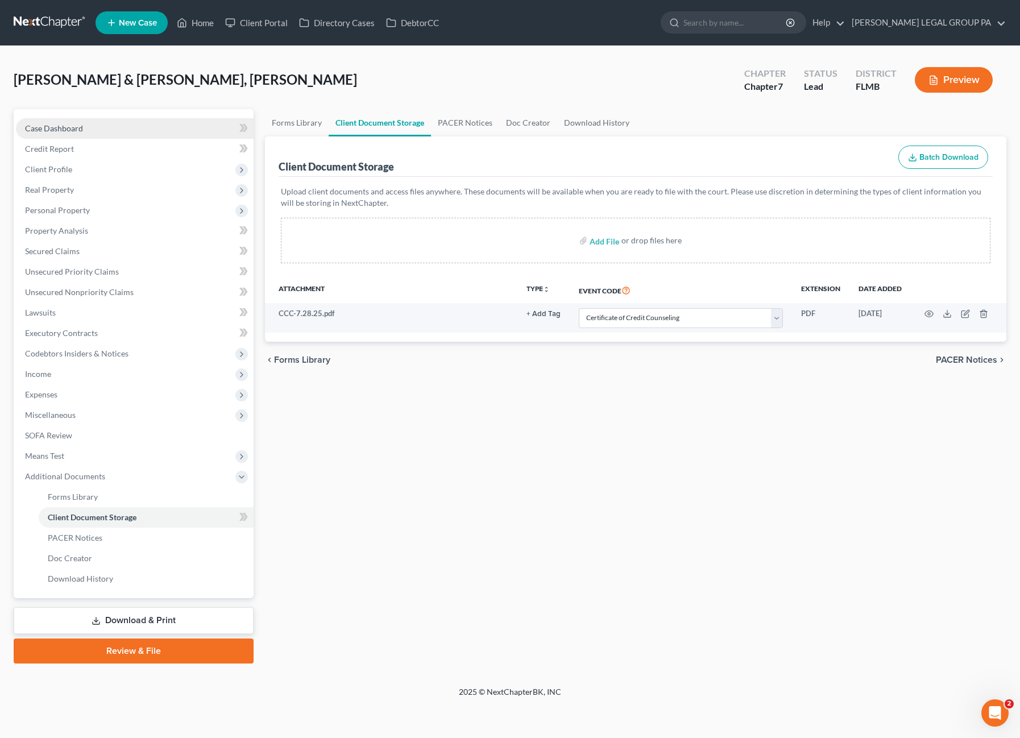
click at [94, 134] on link "Case Dashboard" at bounding box center [135, 128] width 238 height 20
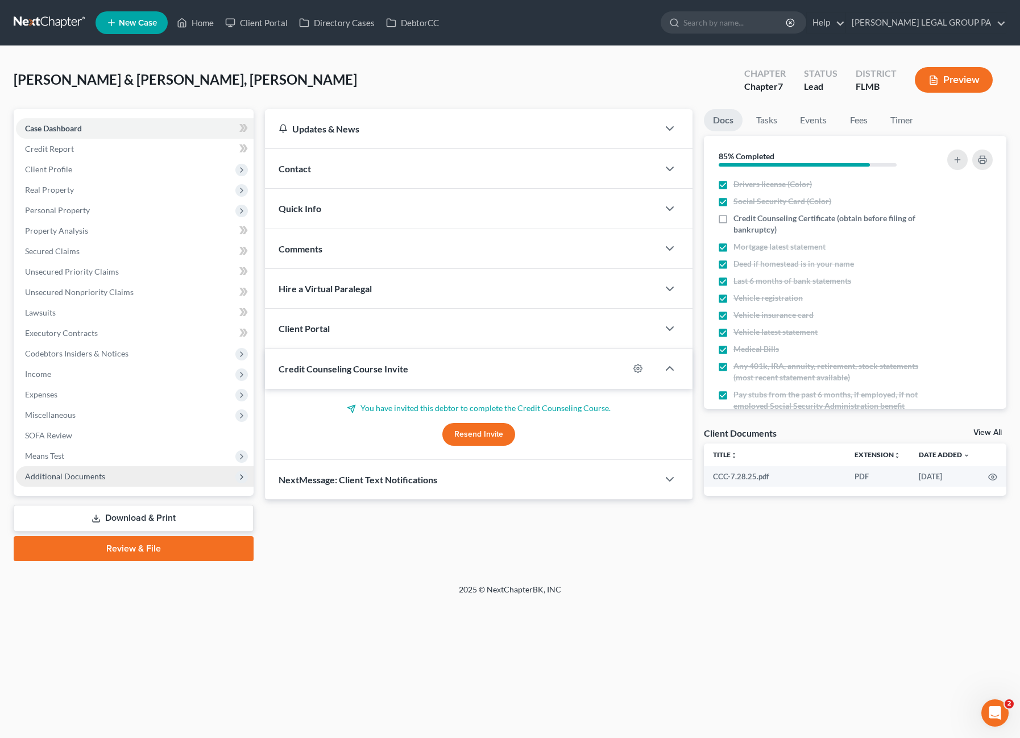
click at [85, 483] on span "Additional Documents" at bounding box center [135, 476] width 238 height 20
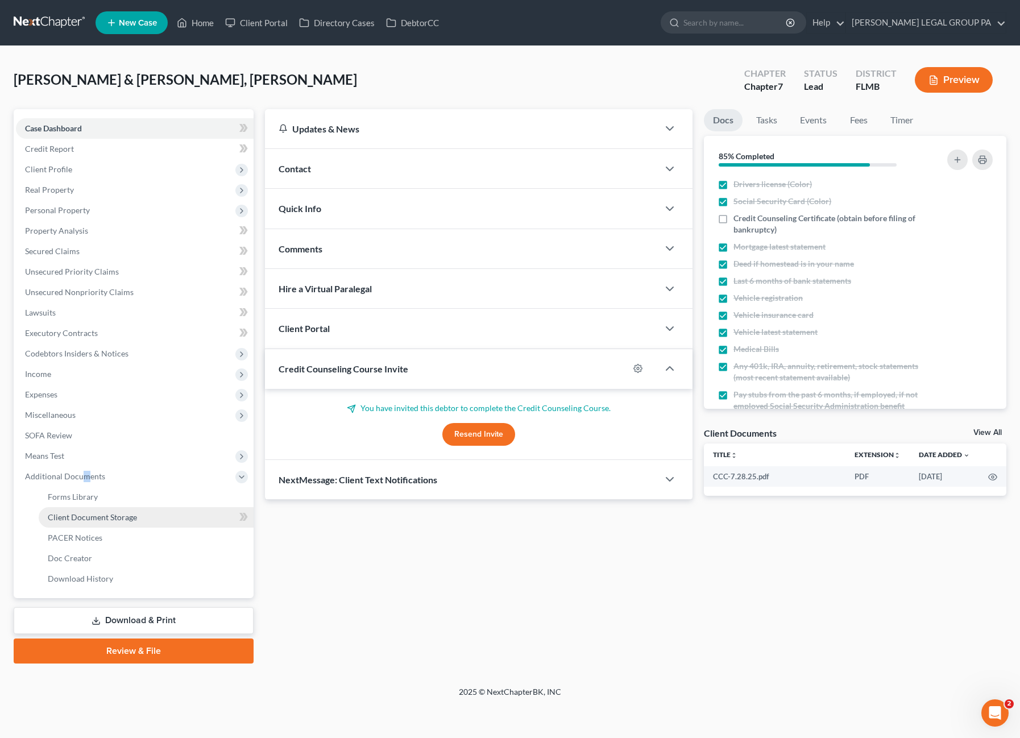
click at [109, 516] on span "Client Document Storage" at bounding box center [92, 517] width 89 height 10
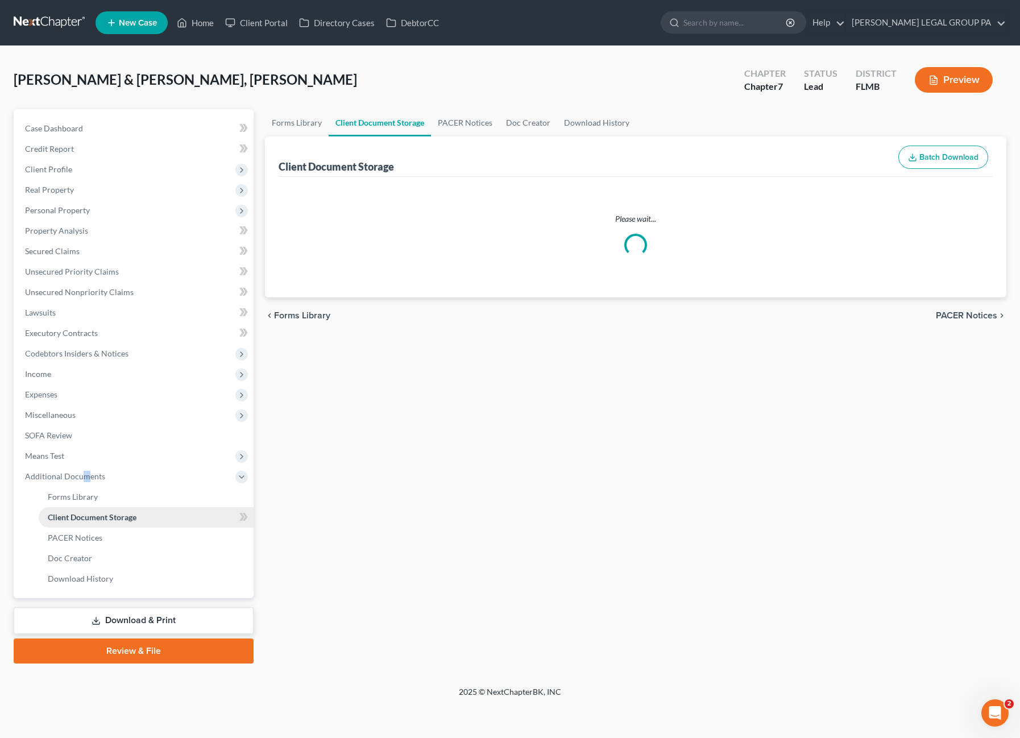
select select "9"
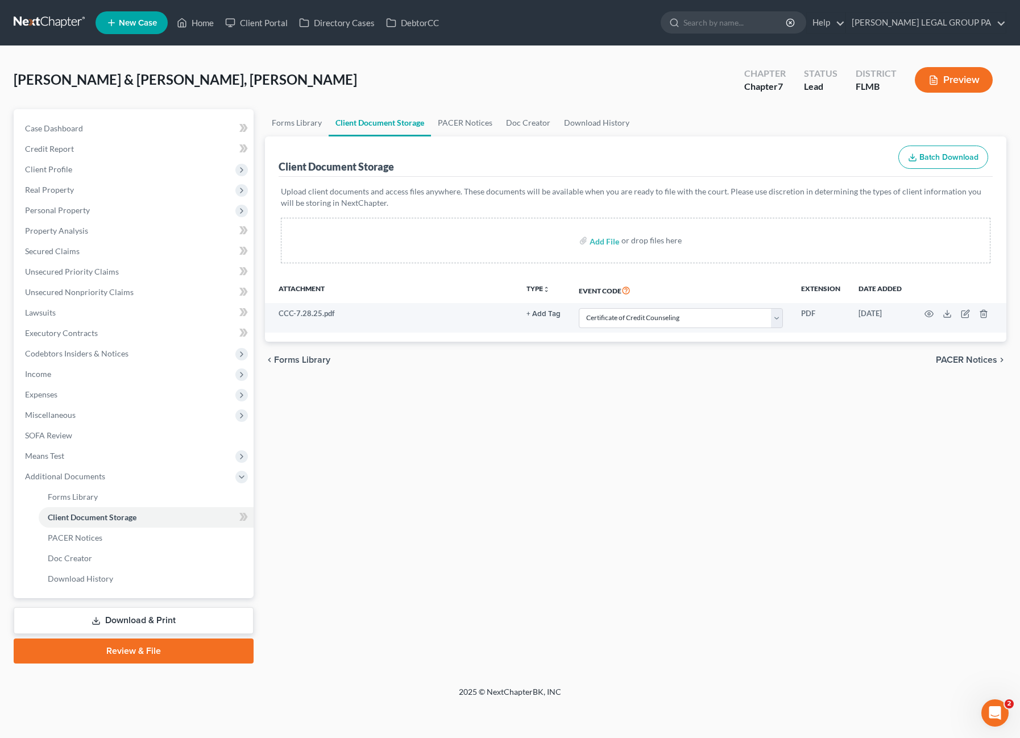
click at [466, 439] on div "Forms Library Client Document Storage PACER Notices Doc Creator Download Histor…" at bounding box center [636, 386] width 754 height 555
click at [82, 131] on link "Case Dashboard" at bounding box center [135, 128] width 238 height 20
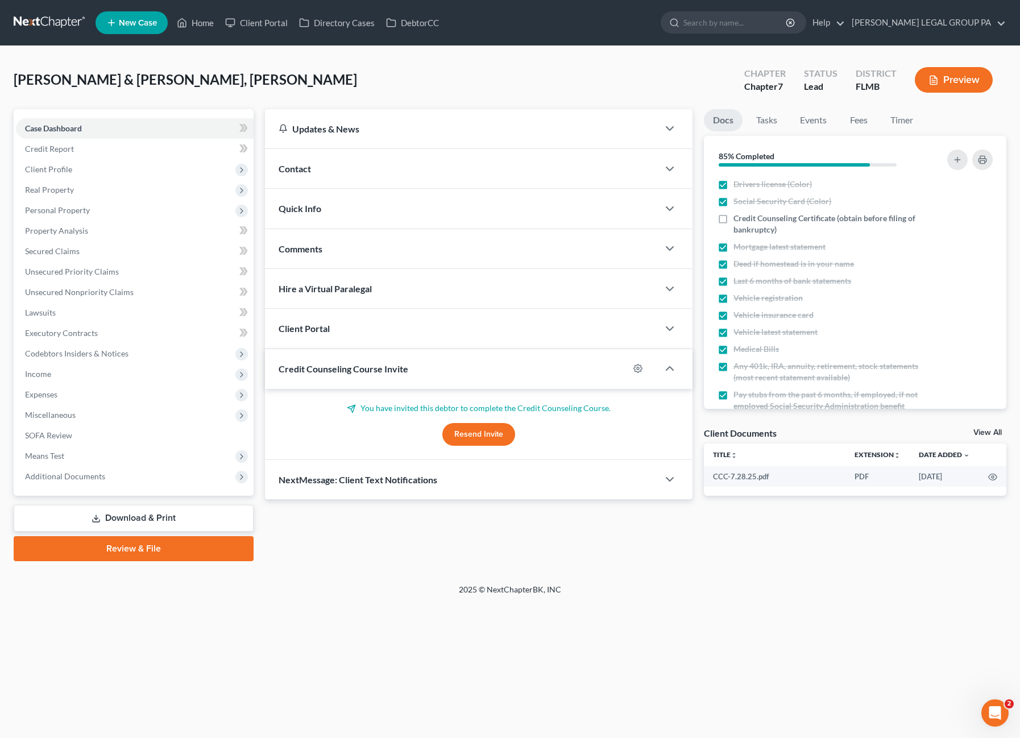
click at [125, 534] on div "Case Dashboard Payments Invoices Payments Payments Credit Report Client Profile" at bounding box center [133, 335] width 251 height 452
click at [127, 543] on link "Review & File" at bounding box center [134, 548] width 240 height 25
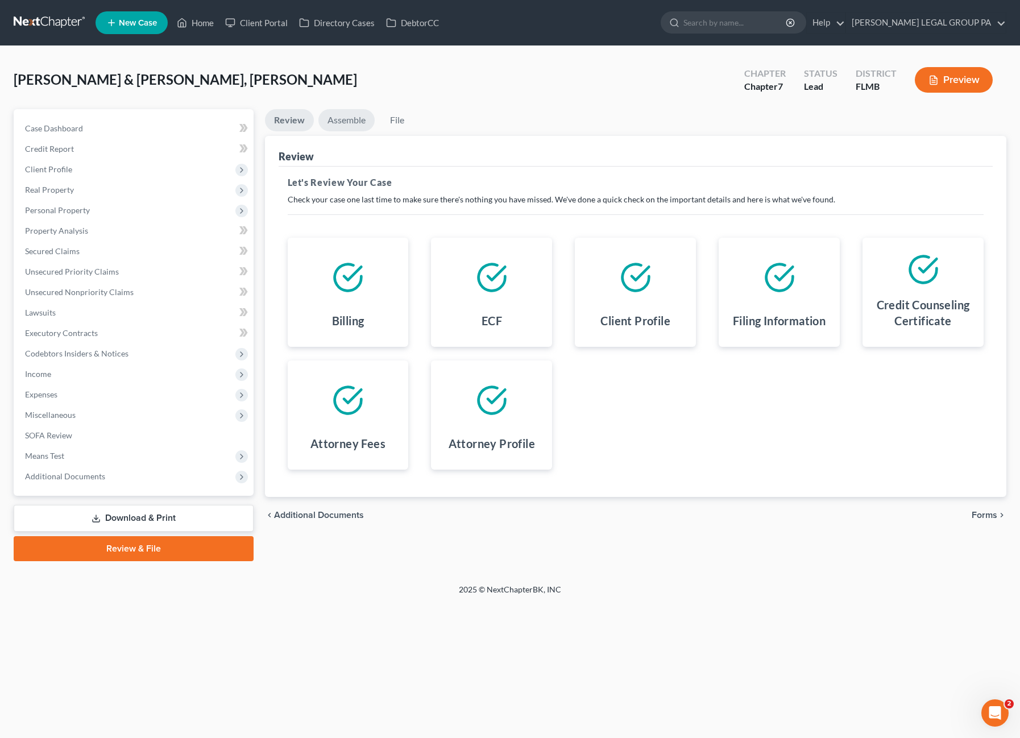
click at [349, 119] on link "Assemble" at bounding box center [347, 120] width 56 height 22
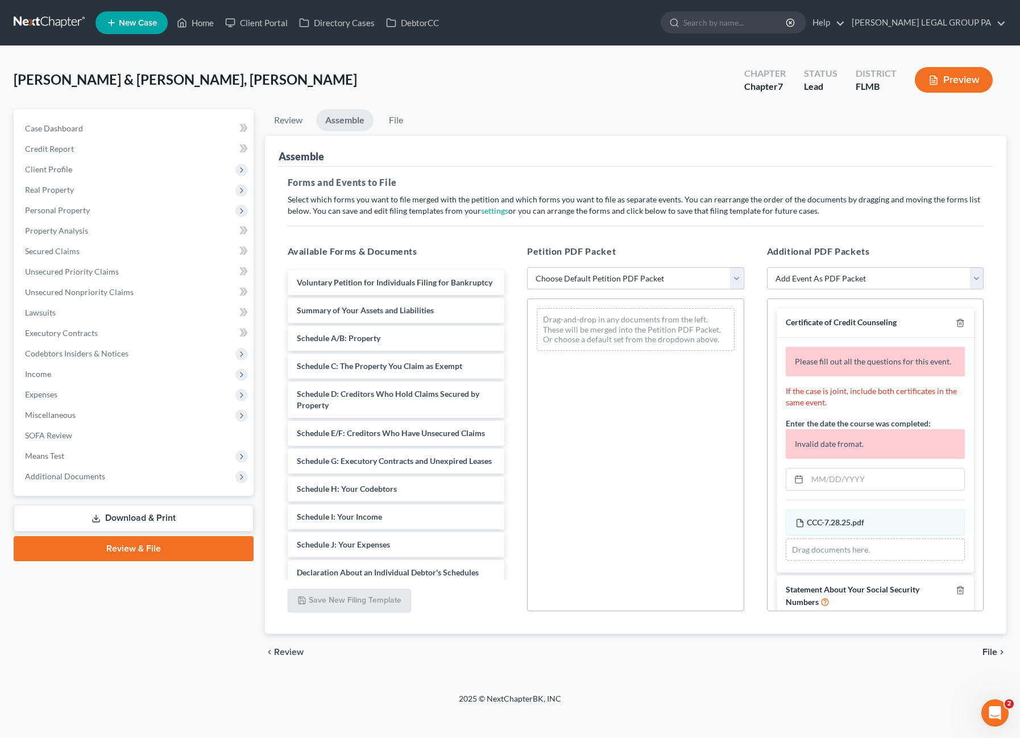
click at [561, 279] on select "Choose Default Petition PDF Packet Complete Bankruptcy Petition (all forms and …" at bounding box center [635, 278] width 217 height 23
select select "0"
click at [527, 267] on select "Choose Default Petition PDF Packet Complete Bankruptcy Petition (all forms and …" at bounding box center [635, 278] width 217 height 23
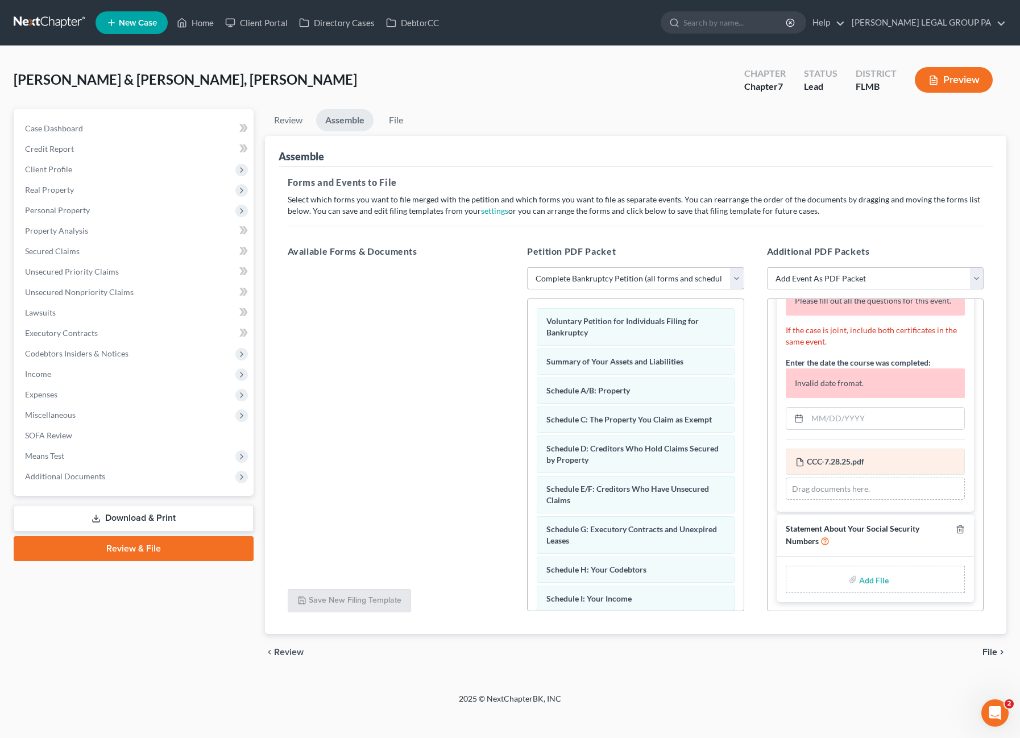
scroll to position [70, 0]
click at [853, 425] on input "text" at bounding box center [887, 419] width 158 height 22
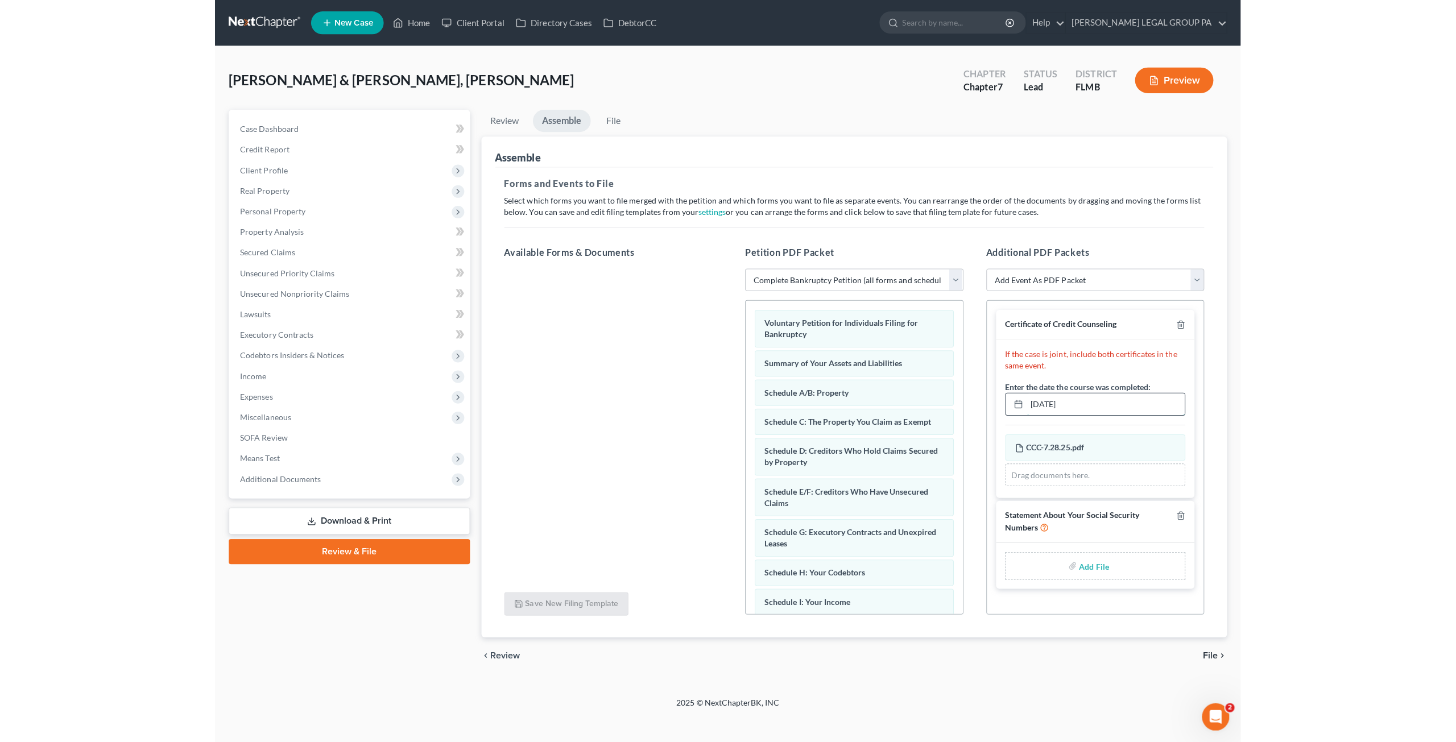
scroll to position [0, 0]
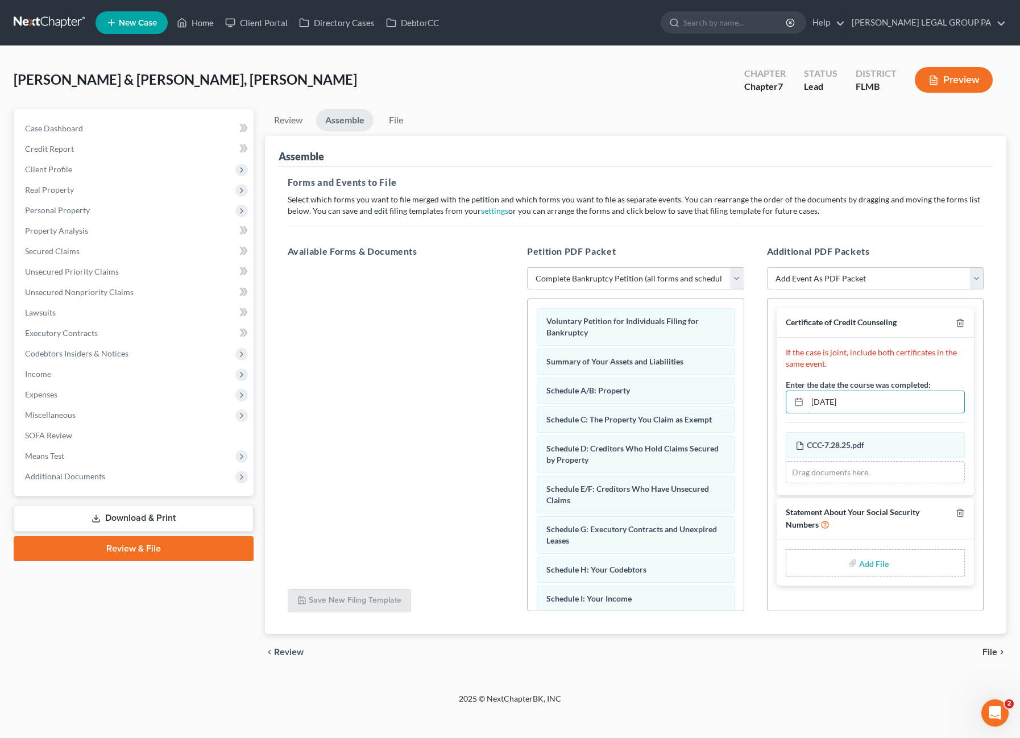
type input "07/28/2025"
type input "C:\fakepath\Form 121 (27).pdf"
click at [395, 115] on link "File" at bounding box center [396, 120] width 36 height 22
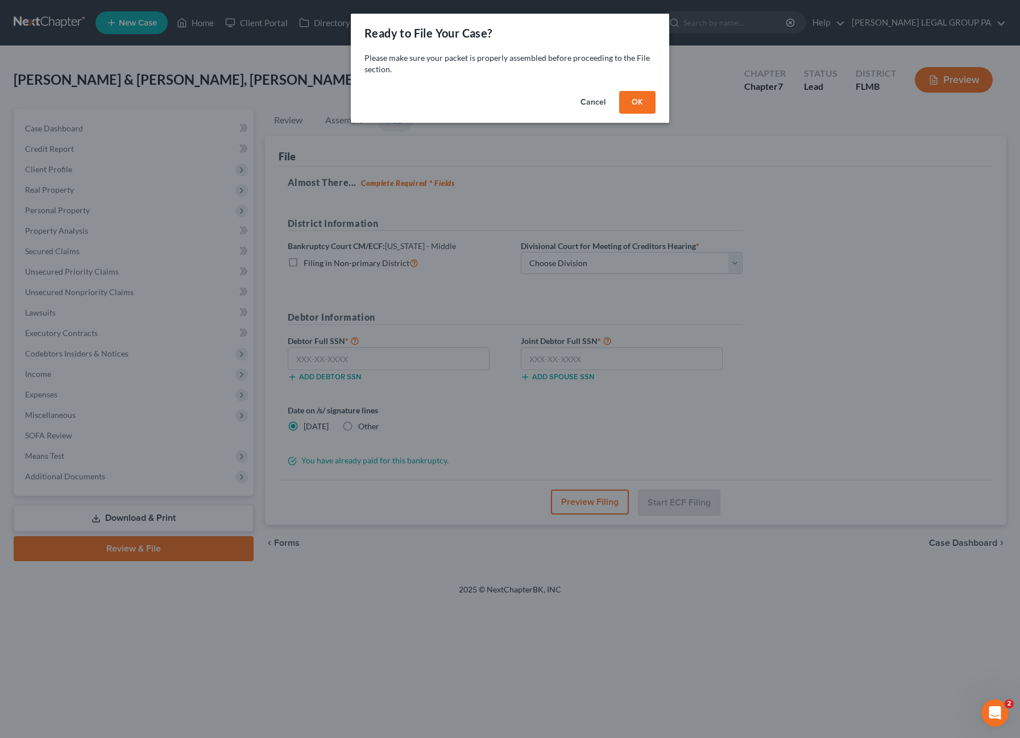
click at [638, 101] on button "OK" at bounding box center [637, 102] width 36 height 23
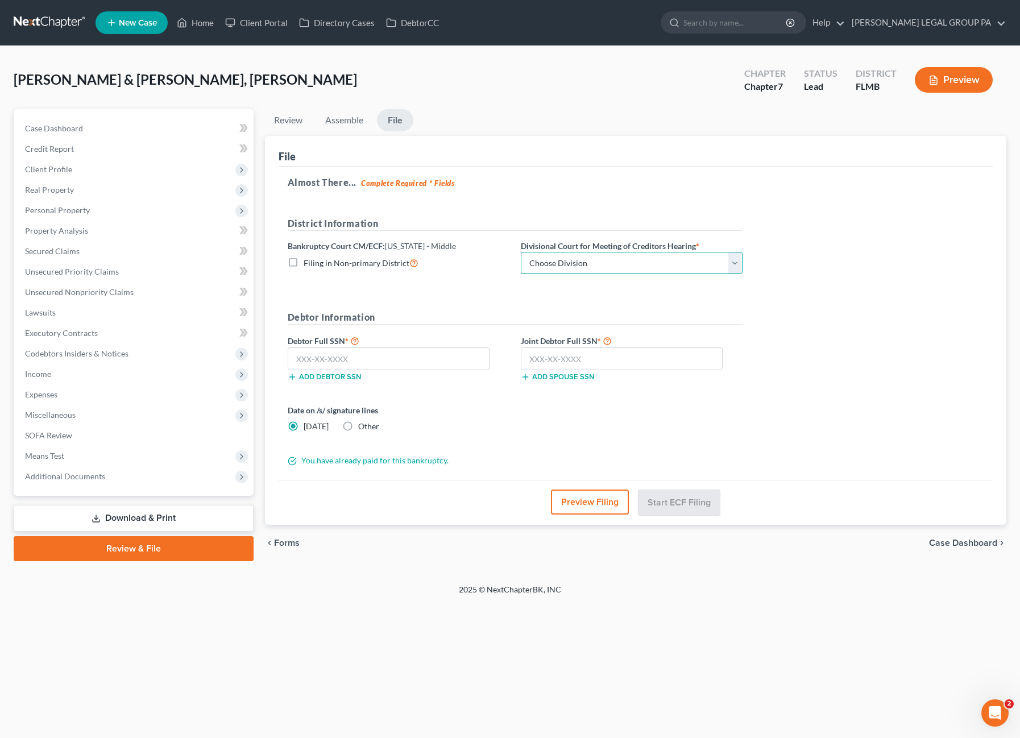
click at [618, 266] on select "Choose Division Fort Myers Jacksonville Orlando Tampa" at bounding box center [632, 263] width 222 height 23
select select "3"
click at [521, 252] on select "Choose Division Fort Myers Jacksonville Orlando Tampa" at bounding box center [632, 263] width 222 height 23
click at [319, 363] on input "text" at bounding box center [389, 359] width 202 height 23
click at [362, 357] on input "text" at bounding box center [389, 359] width 202 height 23
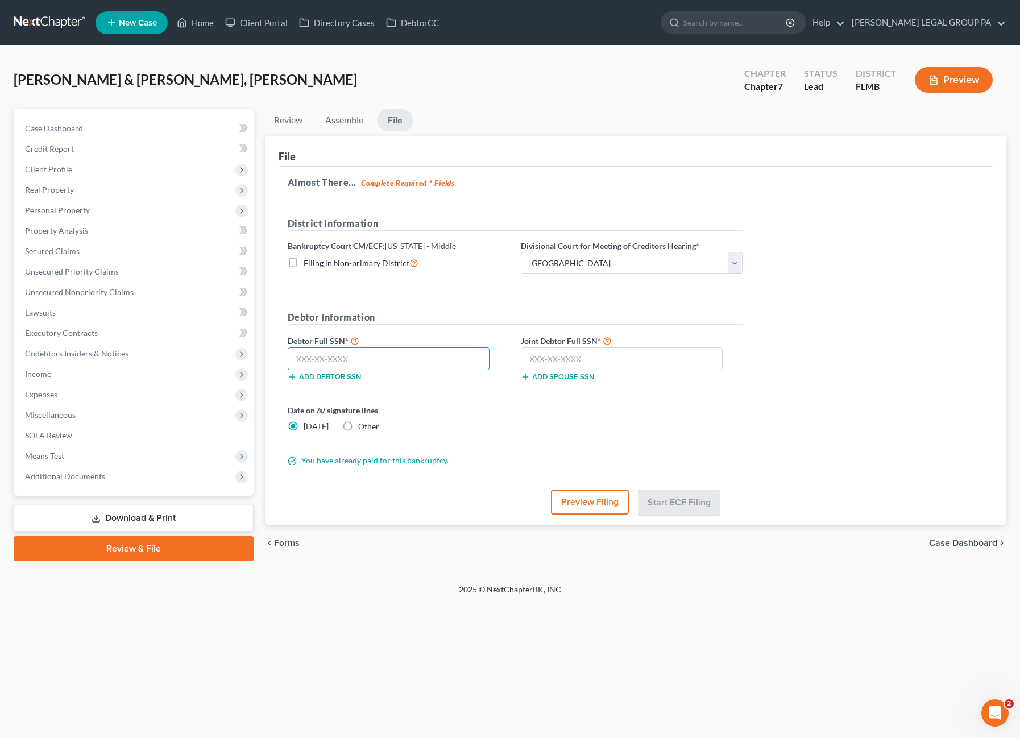
click at [379, 363] on input "text" at bounding box center [389, 359] width 202 height 23
click at [355, 357] on input "text" at bounding box center [389, 359] width 202 height 23
type input "589-70-5058"
click at [556, 351] on input "text" at bounding box center [622, 359] width 202 height 23
drag, startPoint x: 583, startPoint y: 359, endPoint x: 486, endPoint y: 353, distance: 97.4
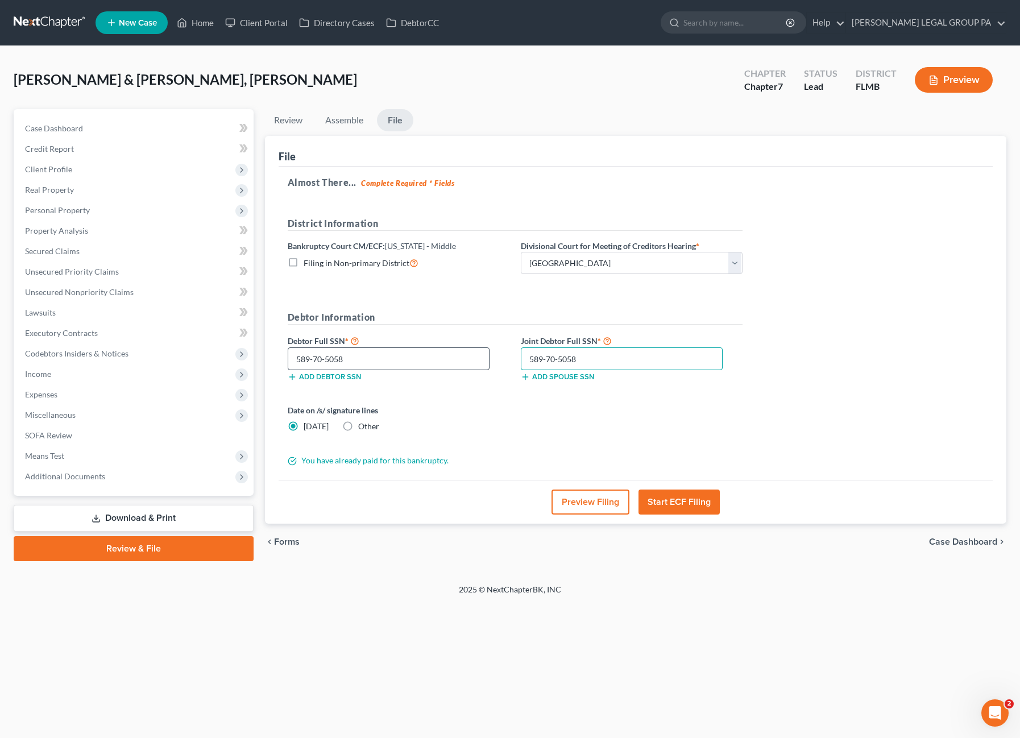
click at [483, 353] on div "Debtor Full SSN * 589-70-5058 Add debtor SSN Joint Debtor Full SSN * 589-70-505…" at bounding box center [515, 362] width 466 height 57
type input "192-53-3699"
click at [648, 436] on div "Date on /s/ signature lines Today Other" at bounding box center [515, 422] width 466 height 37
click at [700, 498] on button "Start ECF Filing" at bounding box center [679, 502] width 81 height 25
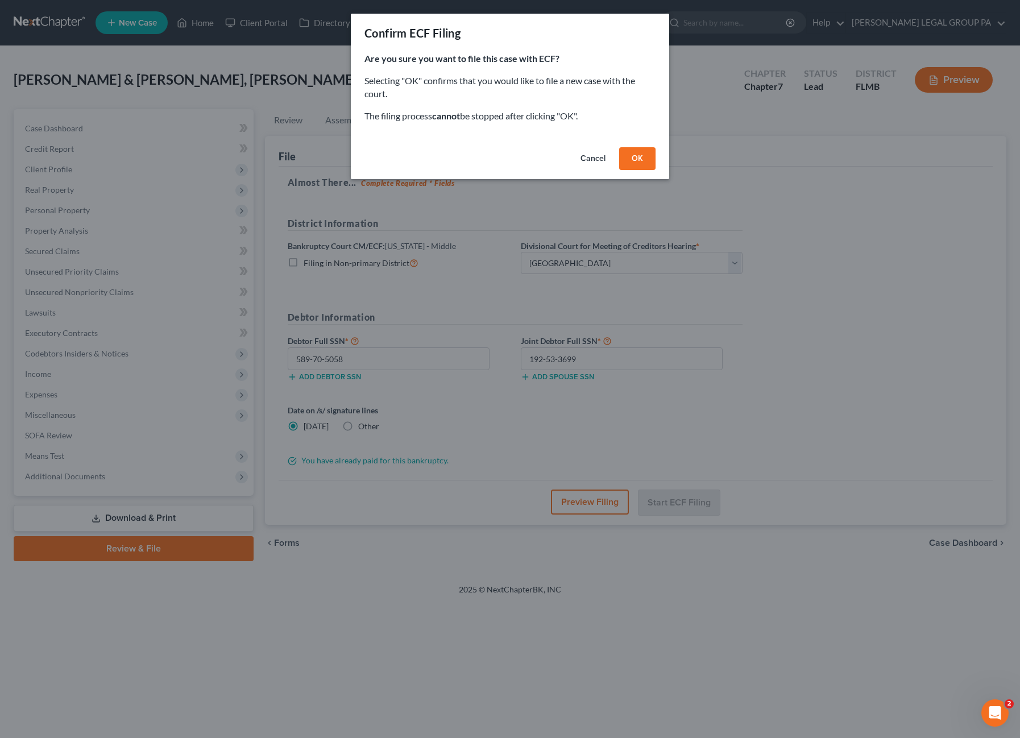
click at [638, 156] on button "OK" at bounding box center [637, 158] width 36 height 23
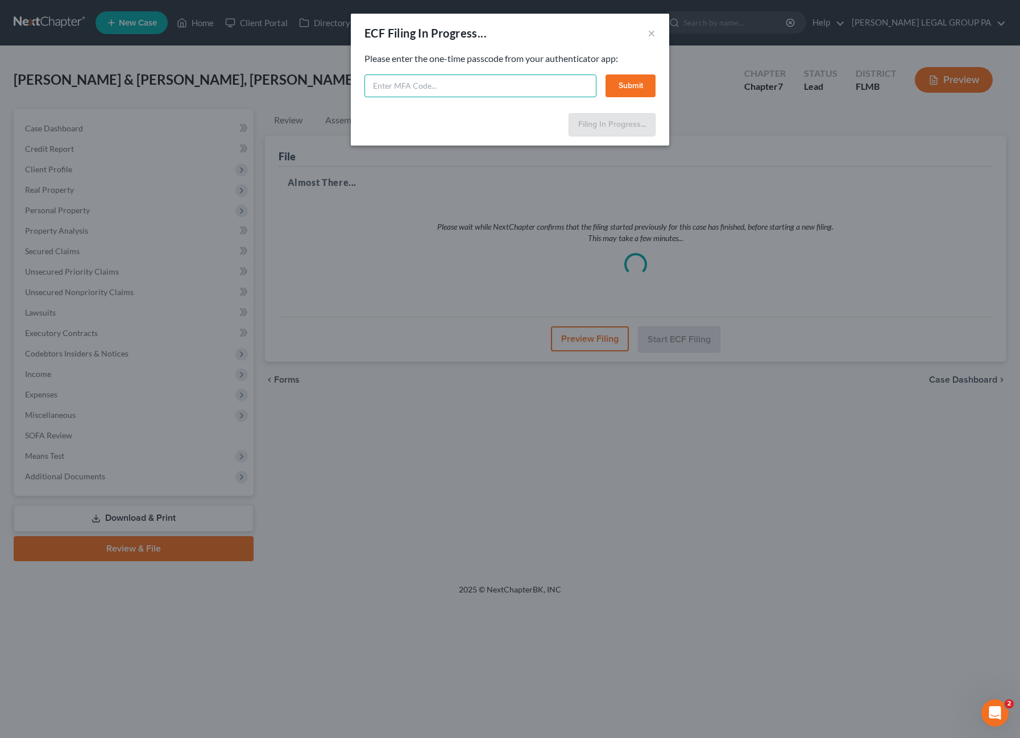
click at [439, 92] on input "text" at bounding box center [481, 86] width 232 height 23
type input "780276"
click at [631, 91] on button "Submit" at bounding box center [631, 86] width 50 height 23
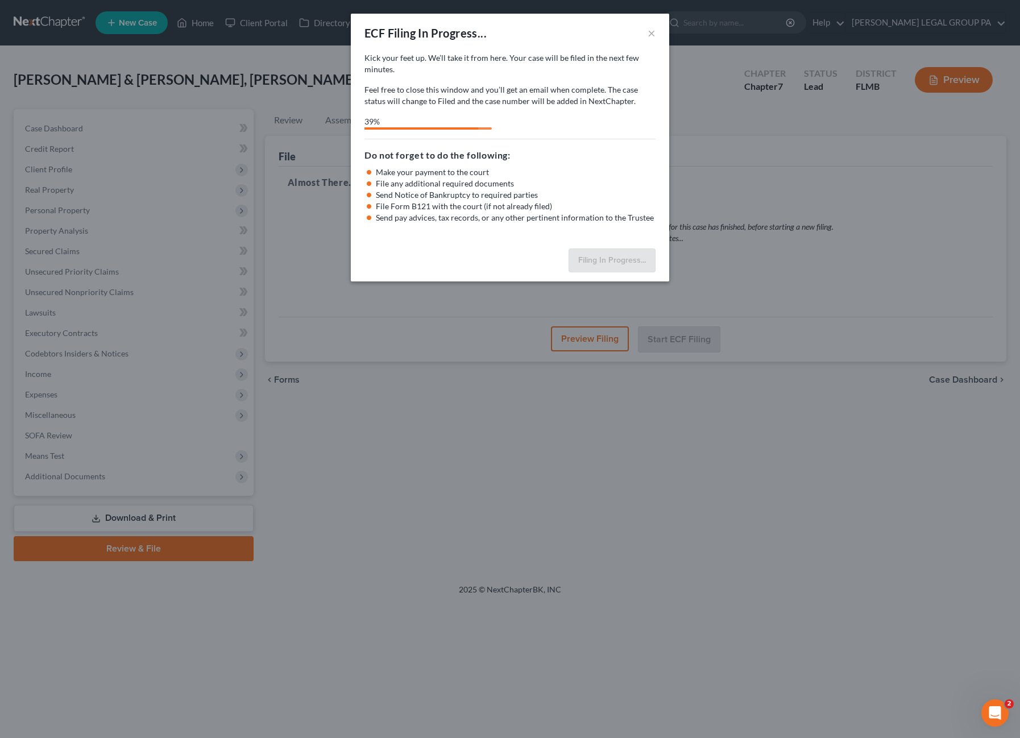
select select "3"
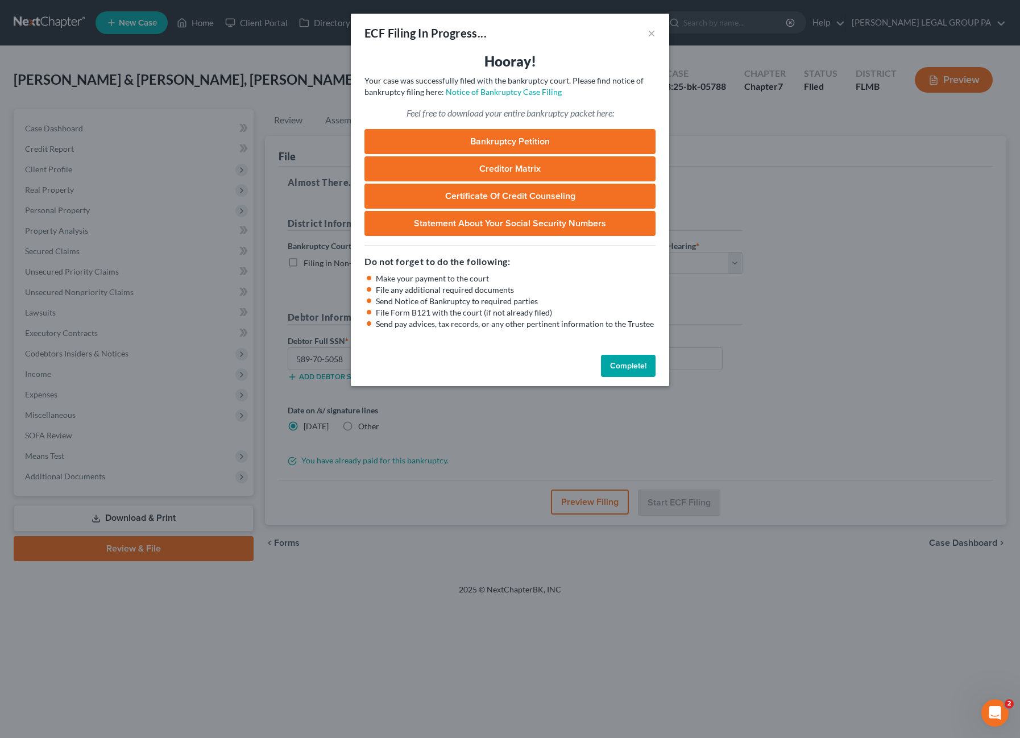
click at [629, 374] on button "Complete!" at bounding box center [628, 366] width 55 height 23
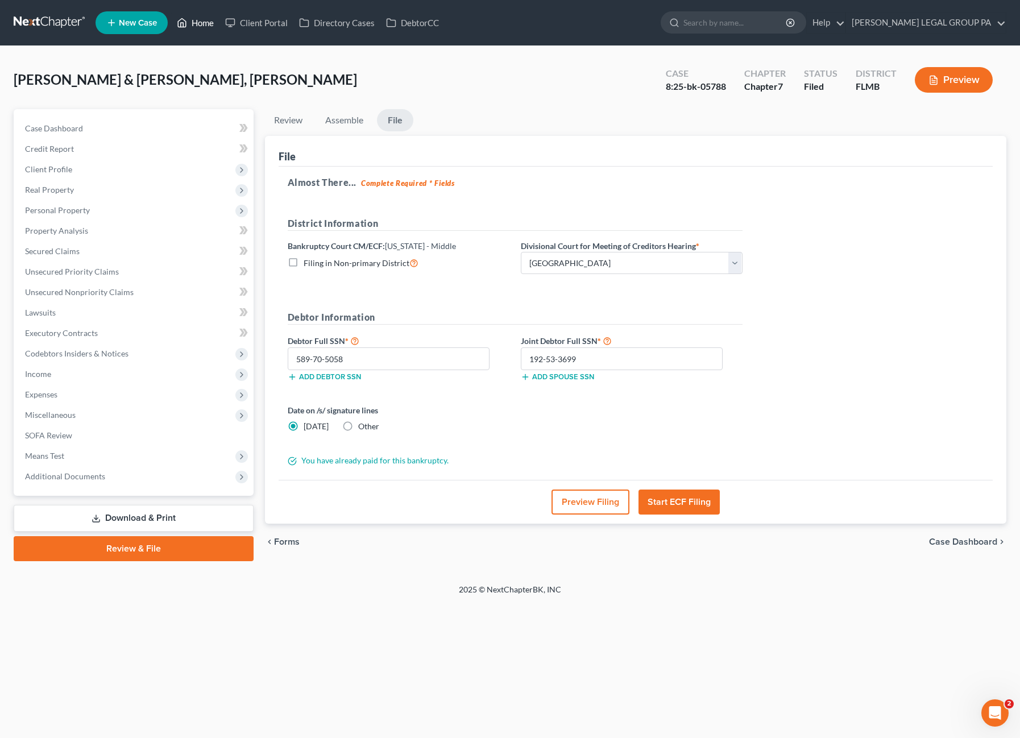
click at [219, 21] on link "Home" at bounding box center [195, 23] width 48 height 20
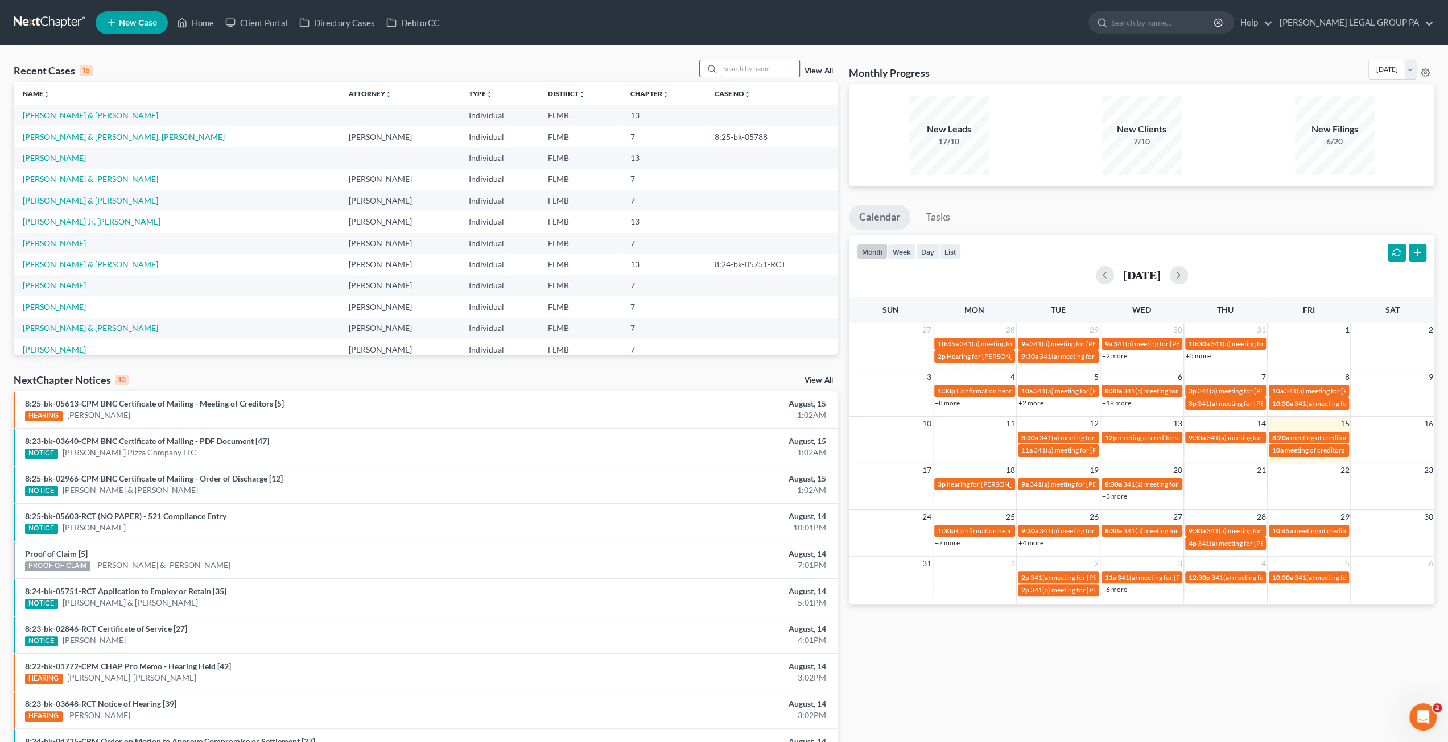
click at [777, 73] on input "search" at bounding box center [760, 68] width 80 height 16
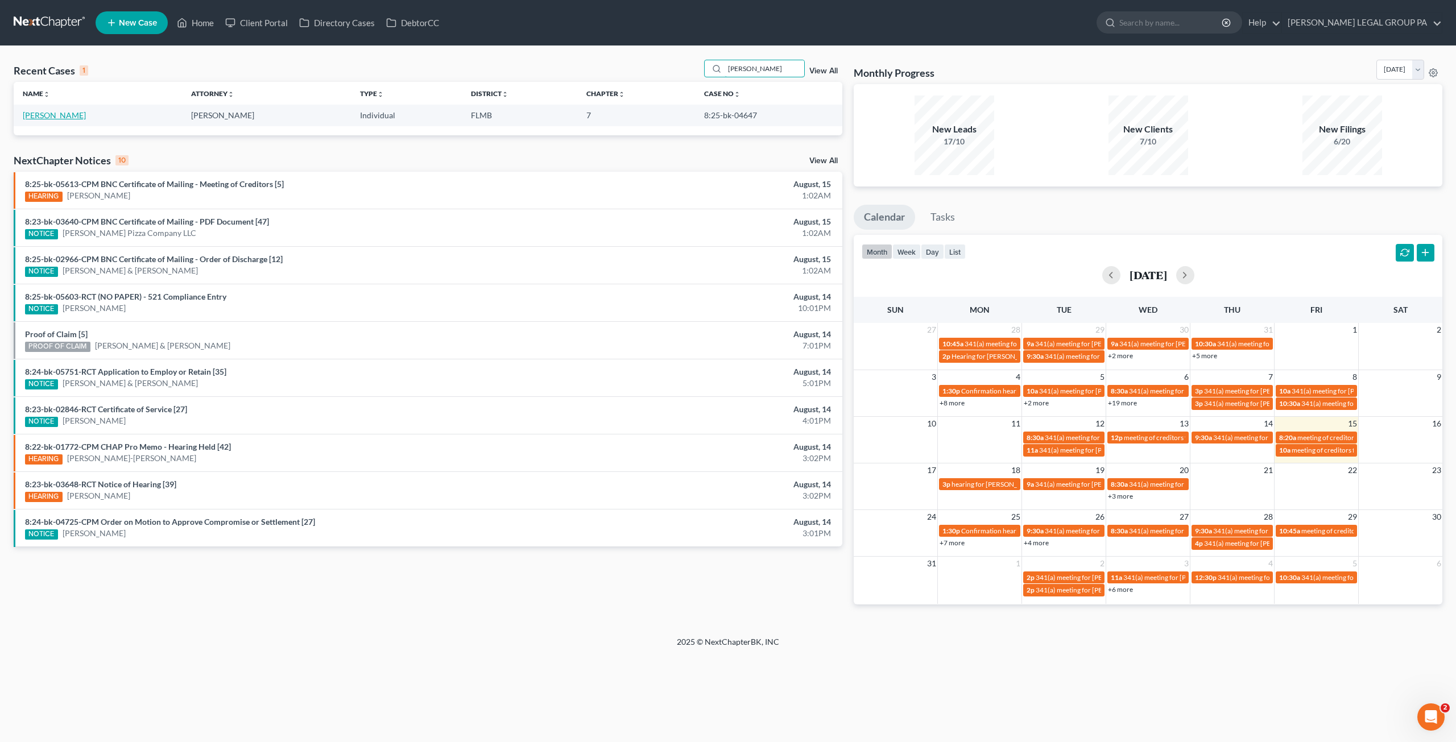
type input "echeverri"
click at [63, 114] on link "Echeverri, Daniela" at bounding box center [54, 115] width 63 height 10
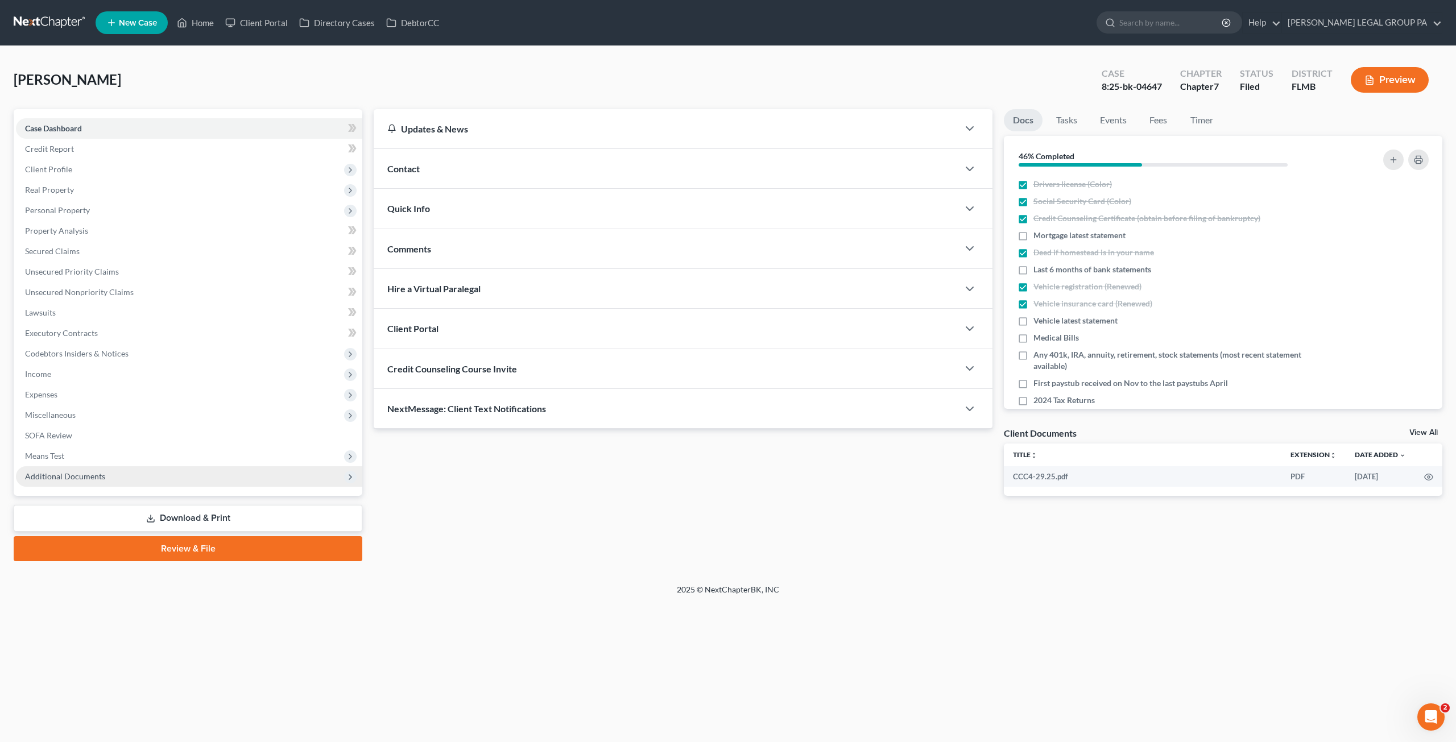
click at [90, 478] on span "Additional Documents" at bounding box center [65, 477] width 80 height 10
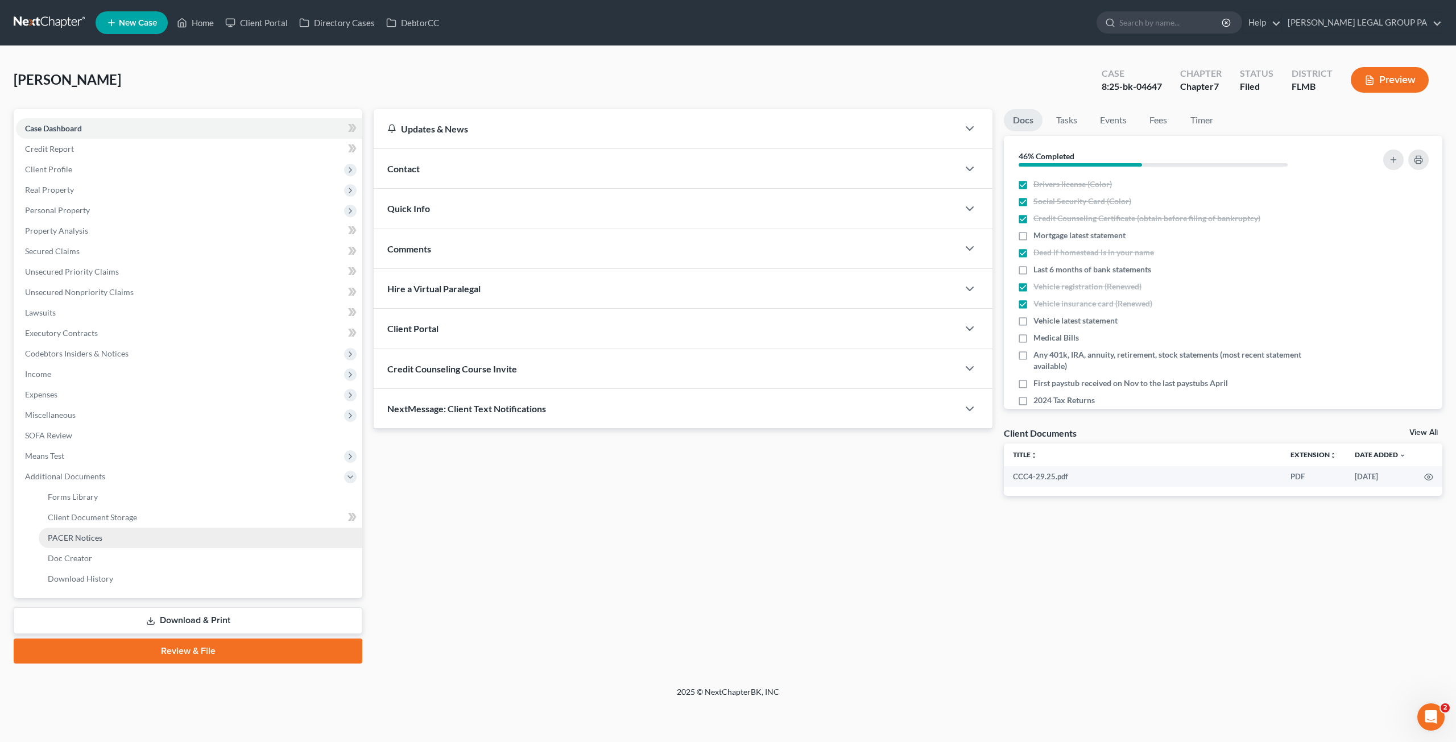
click at [89, 534] on span "PACER Notices" at bounding box center [75, 538] width 55 height 10
